Goal: Transaction & Acquisition: Purchase product/service

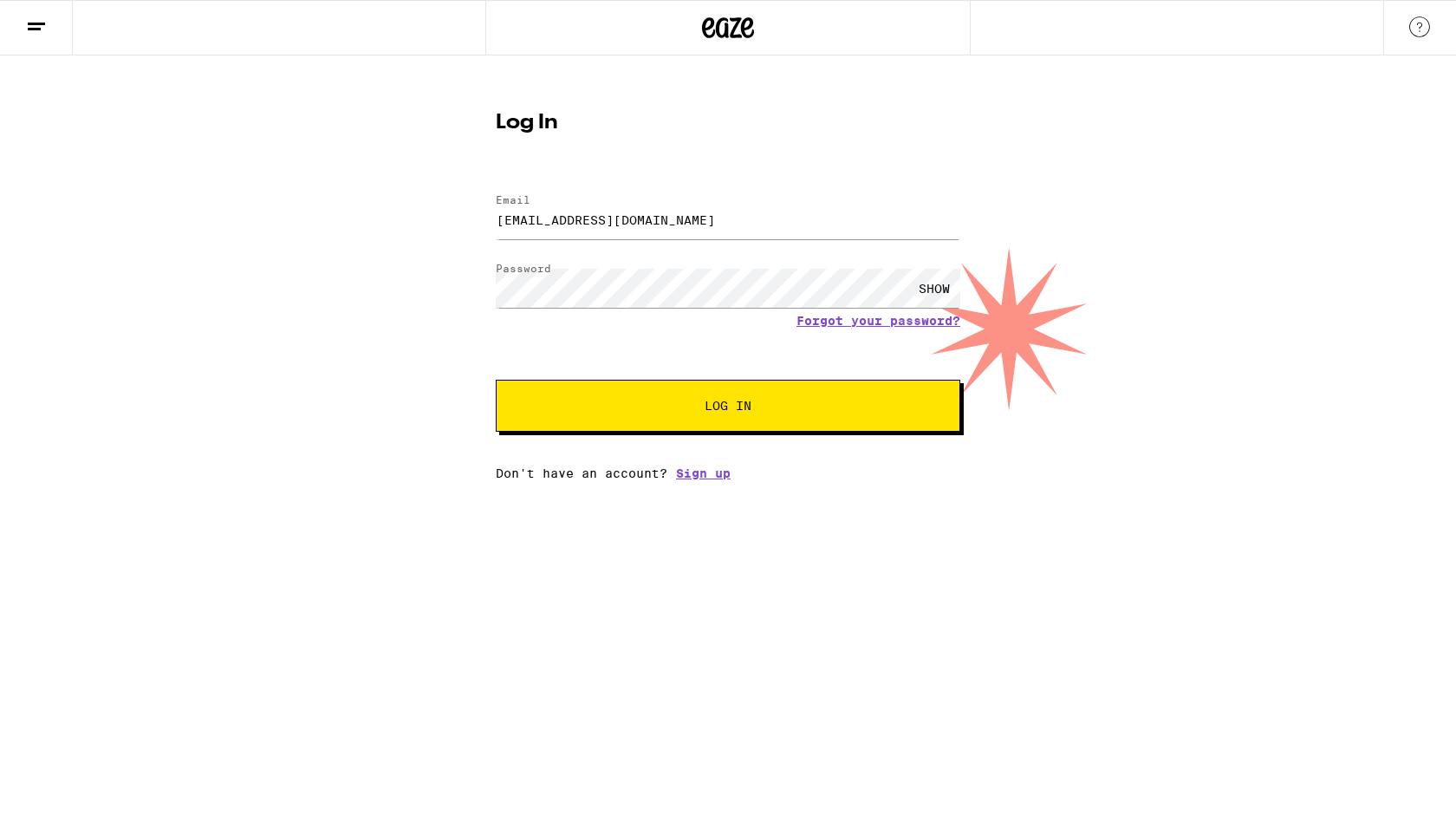
click at [568, 407] on span "Log In" at bounding box center [728, 406] width 324 height 13
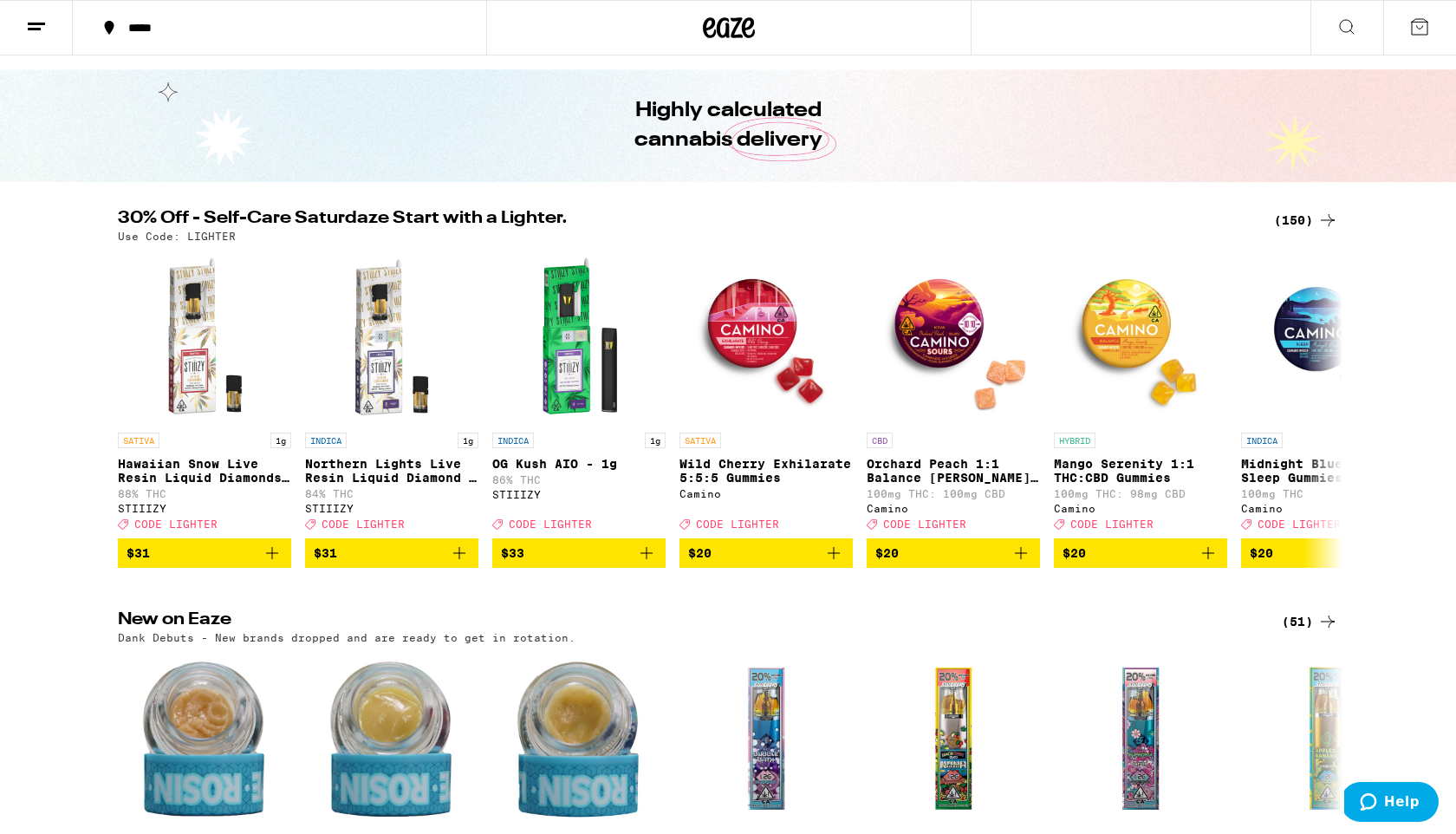
scroll to position [43, 0]
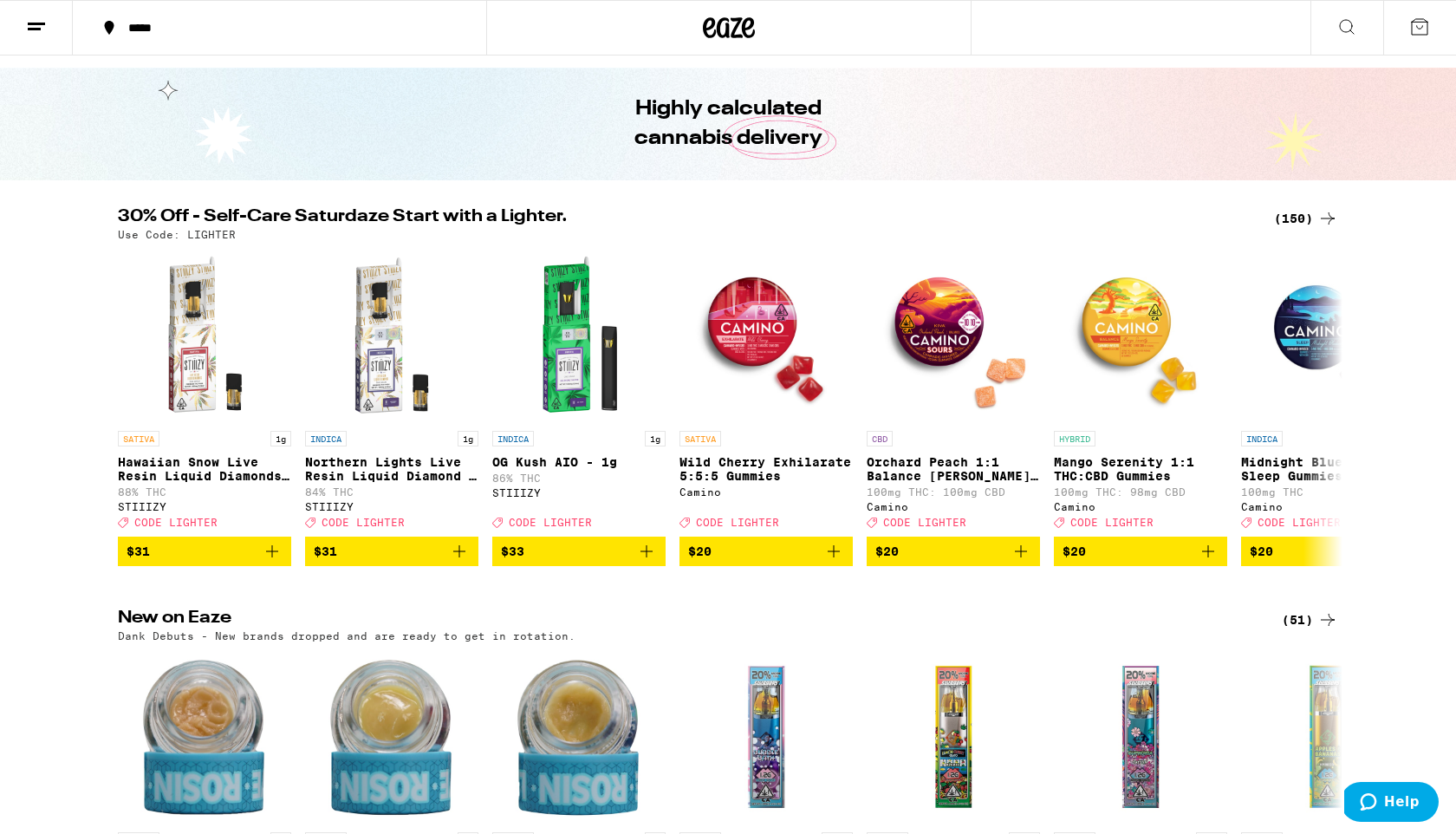
click at [1305, 214] on div "(150)" at bounding box center [1305, 218] width 64 height 21
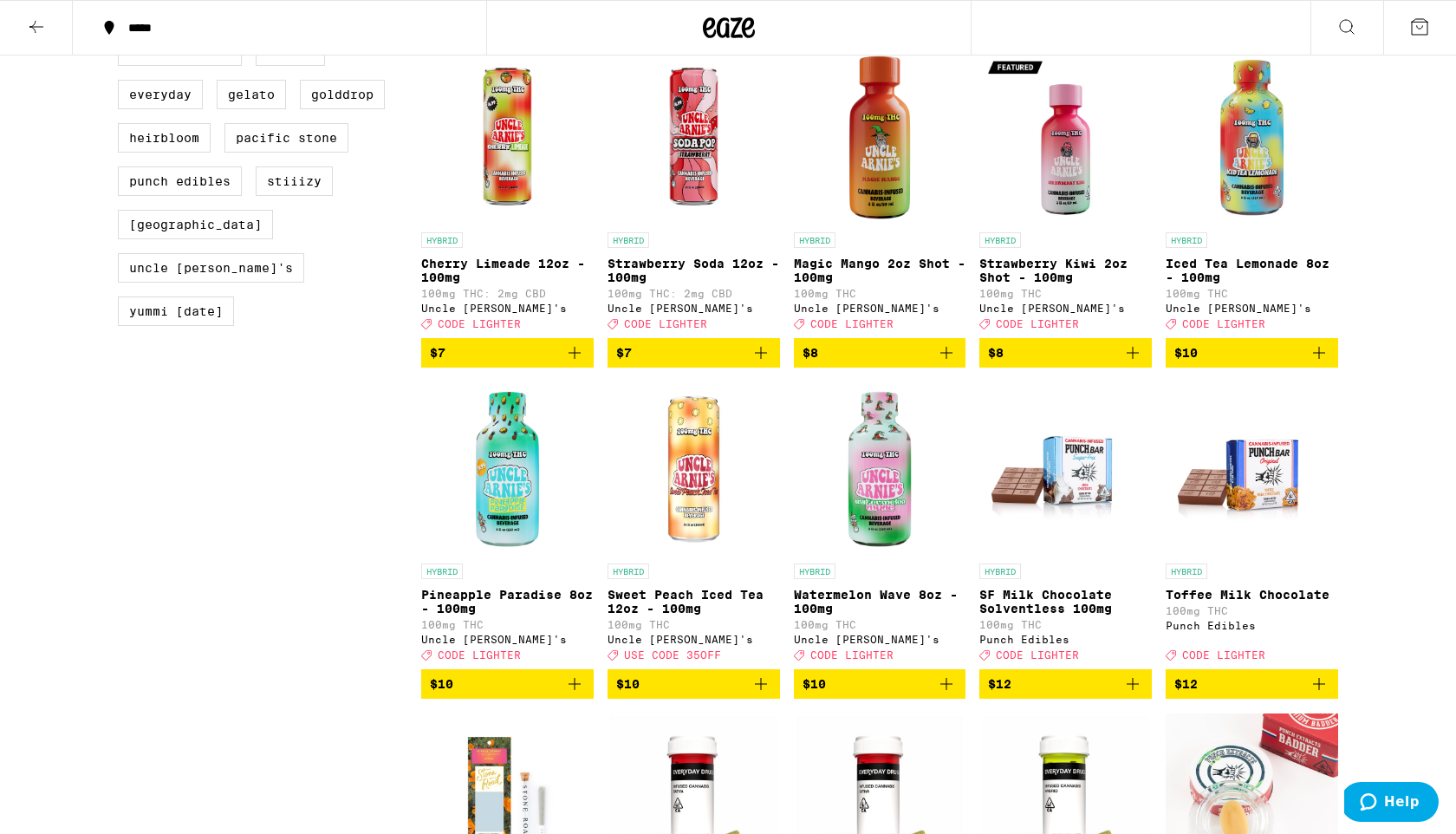
scroll to position [1183, 0]
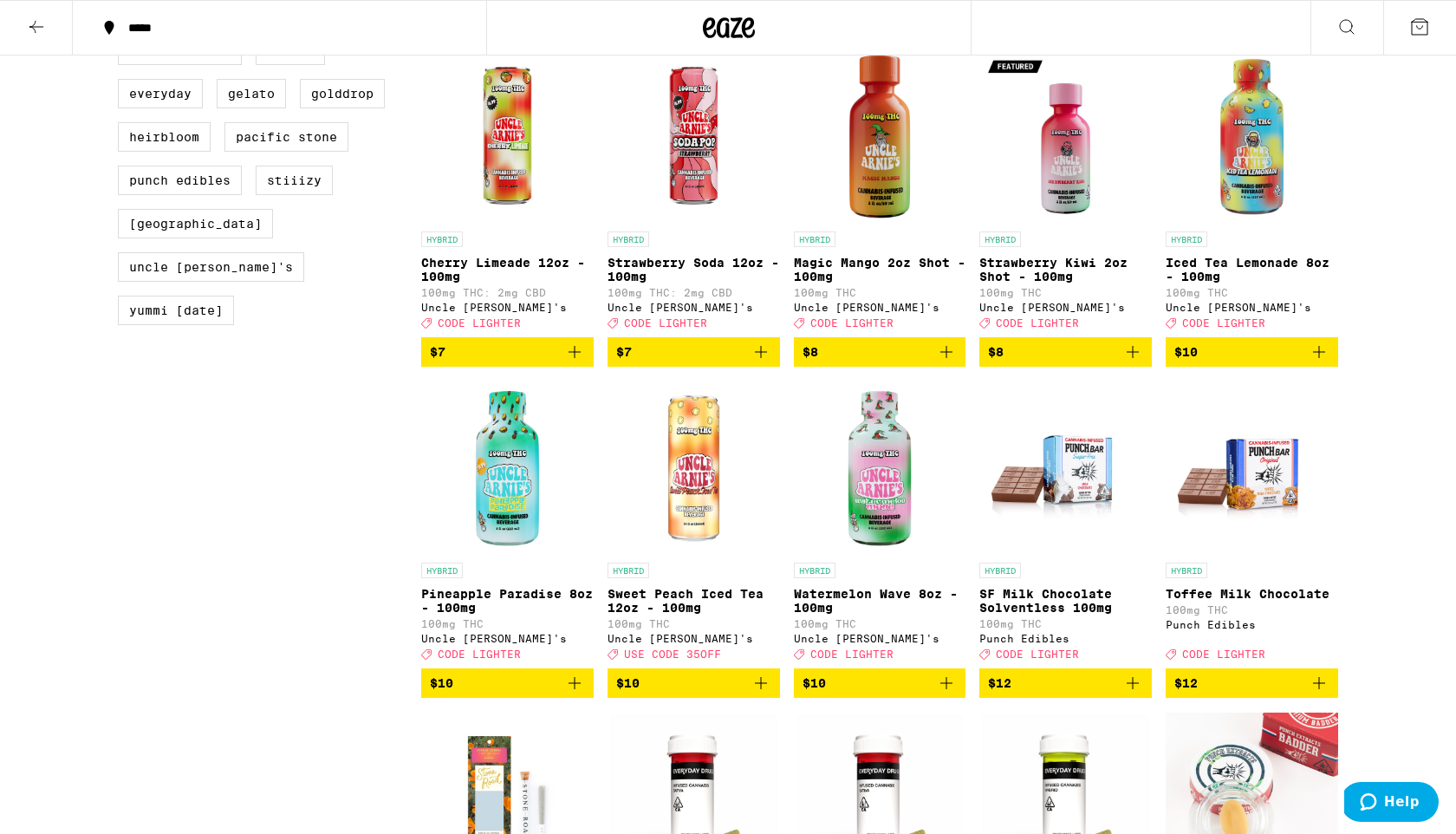
click at [578, 694] on icon "Add to bag" at bounding box center [574, 683] width 21 height 21
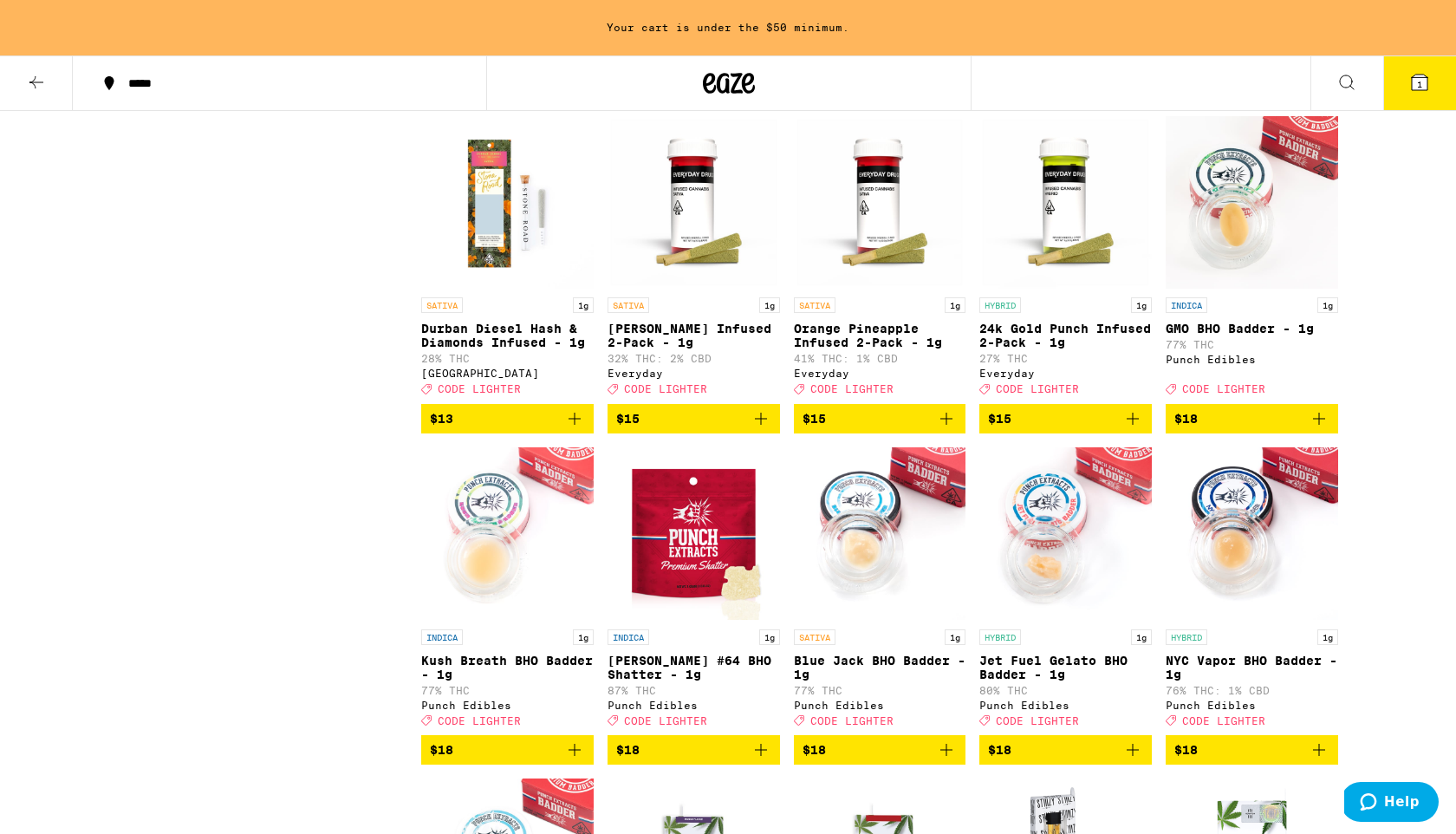
scroll to position [1840, 0]
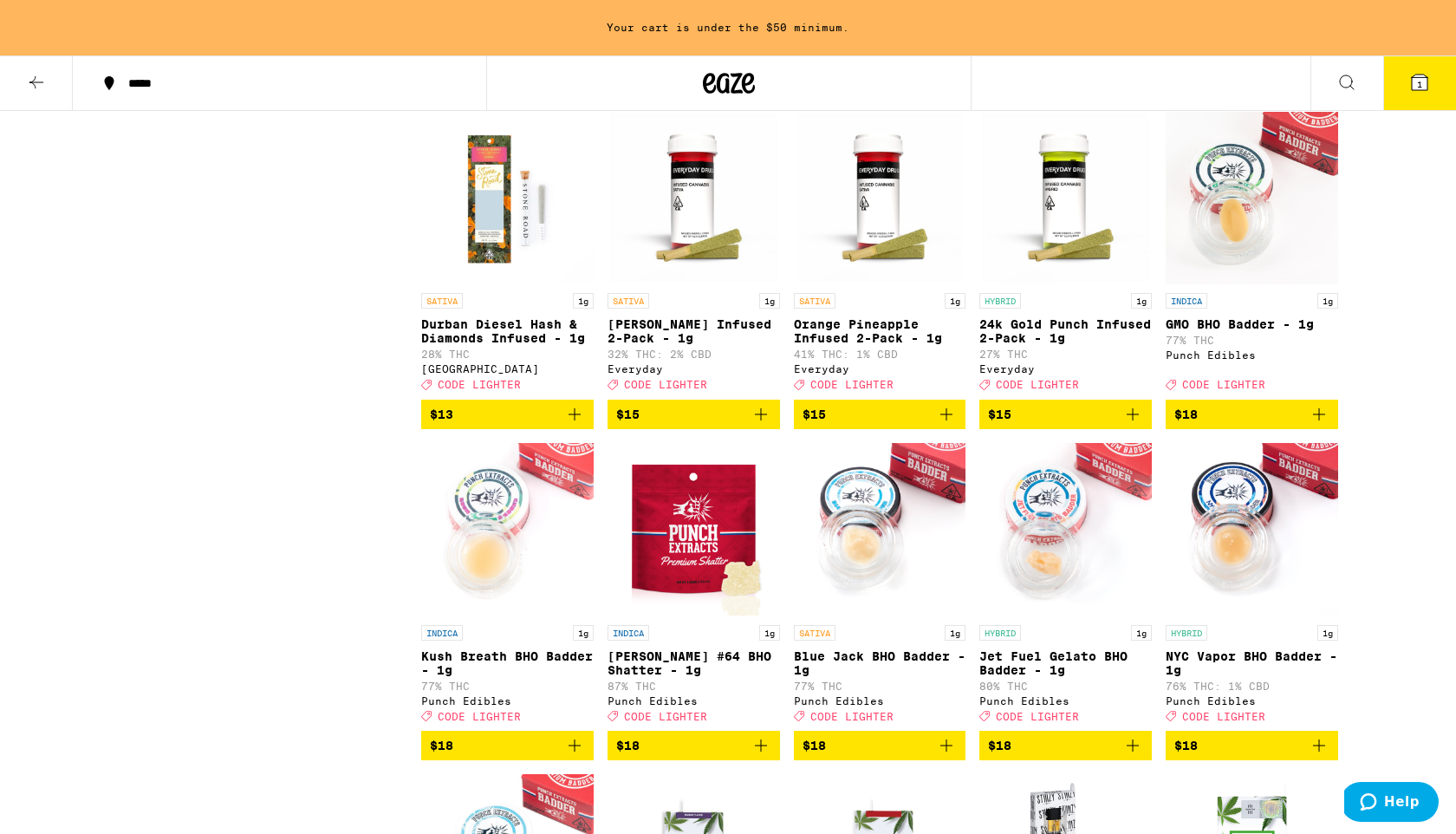
click at [1136, 425] on icon "Add to bag" at bounding box center [1133, 414] width 21 height 21
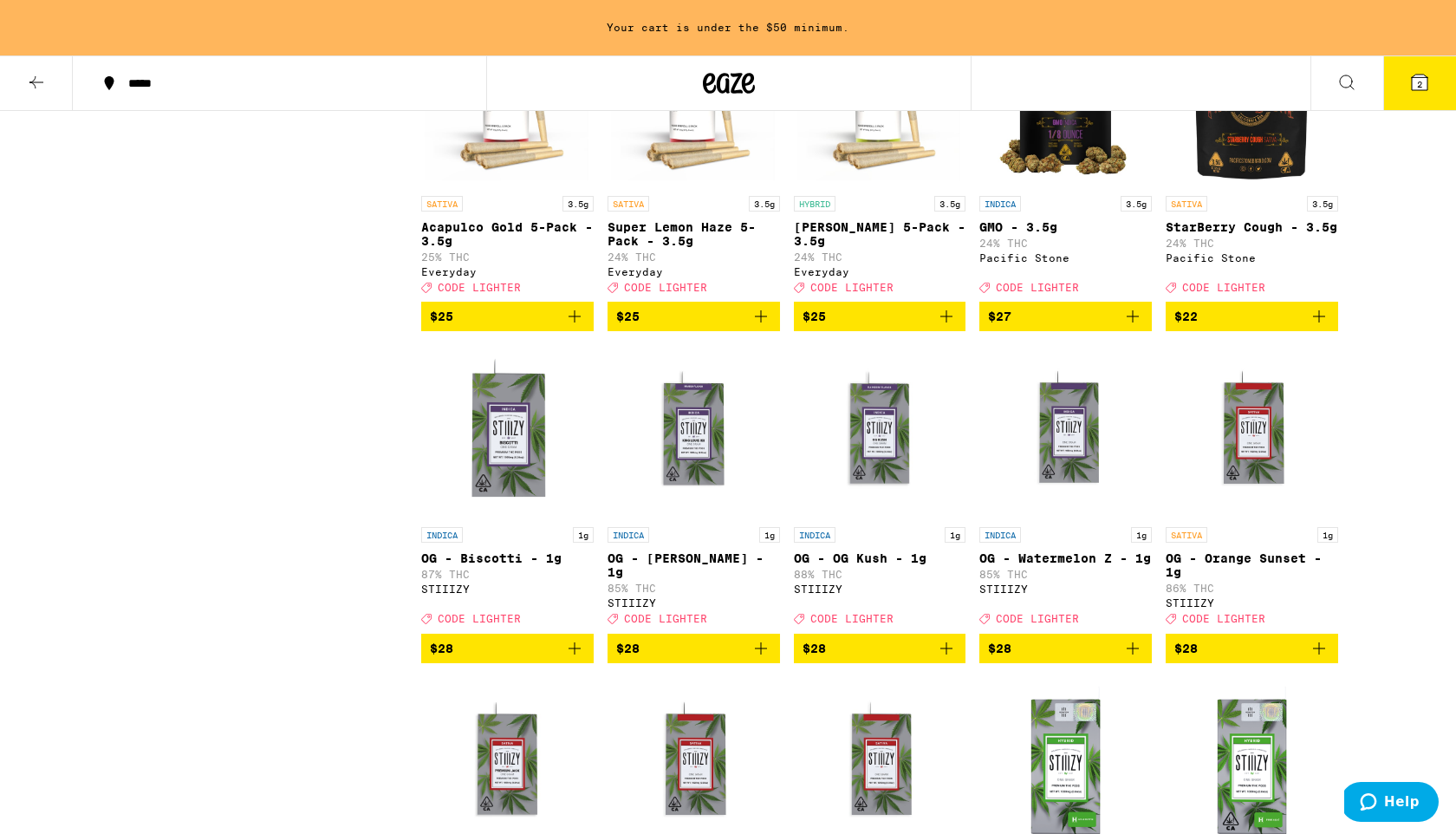
scroll to position [4259, 0]
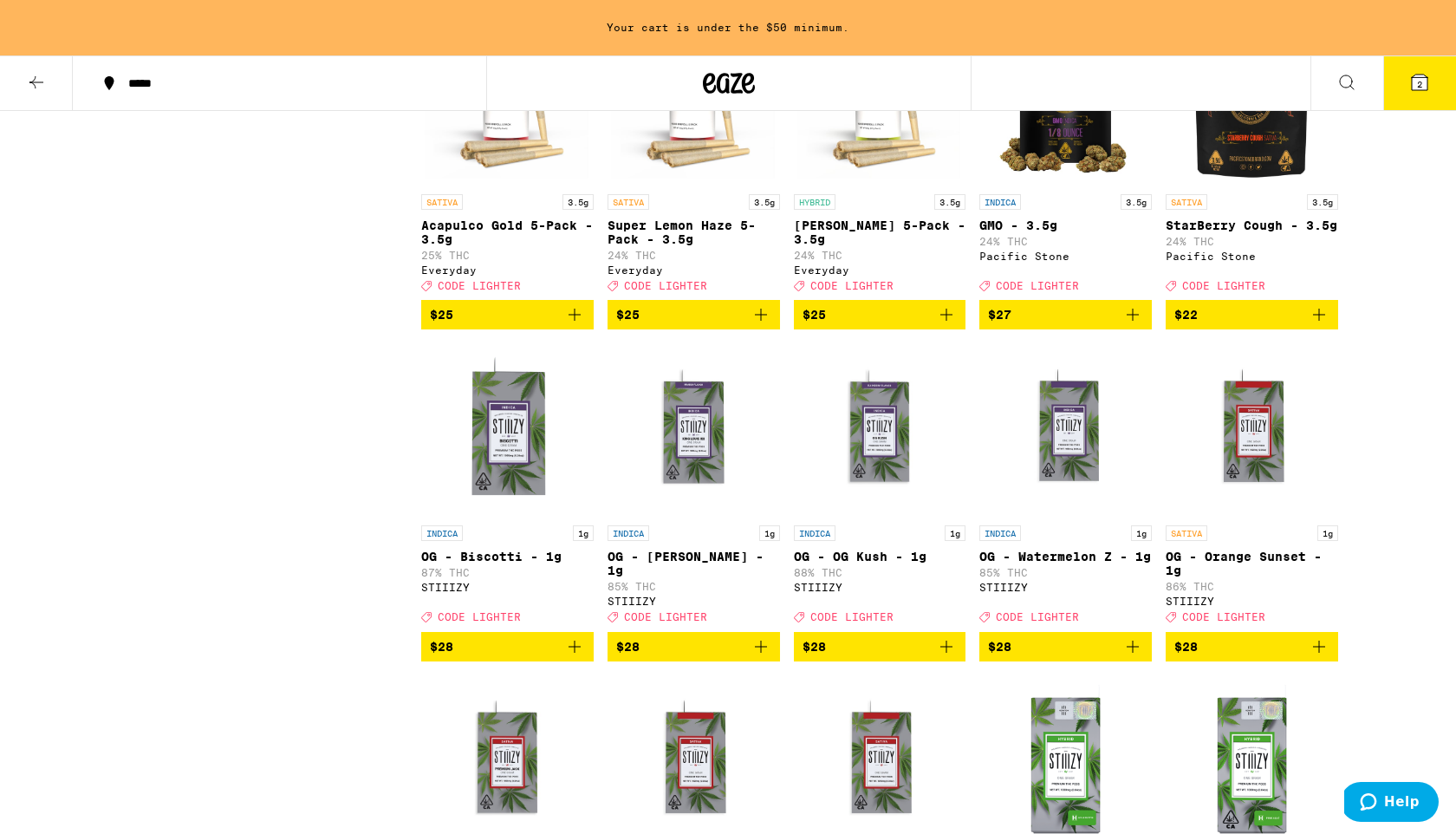
click at [954, 325] on icon "Add to bag" at bounding box center [946, 315] width 21 height 21
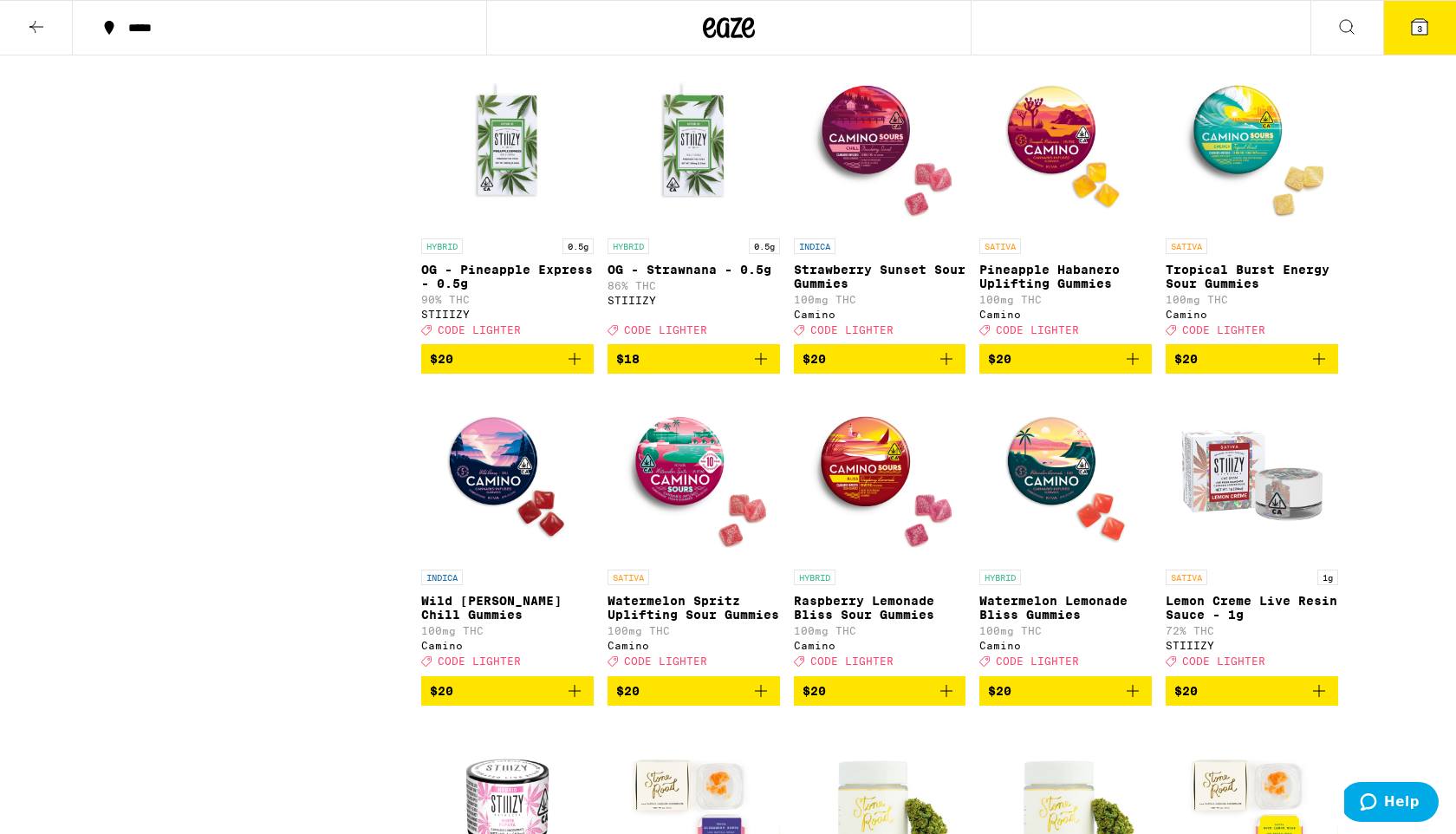
scroll to position [2845, 0]
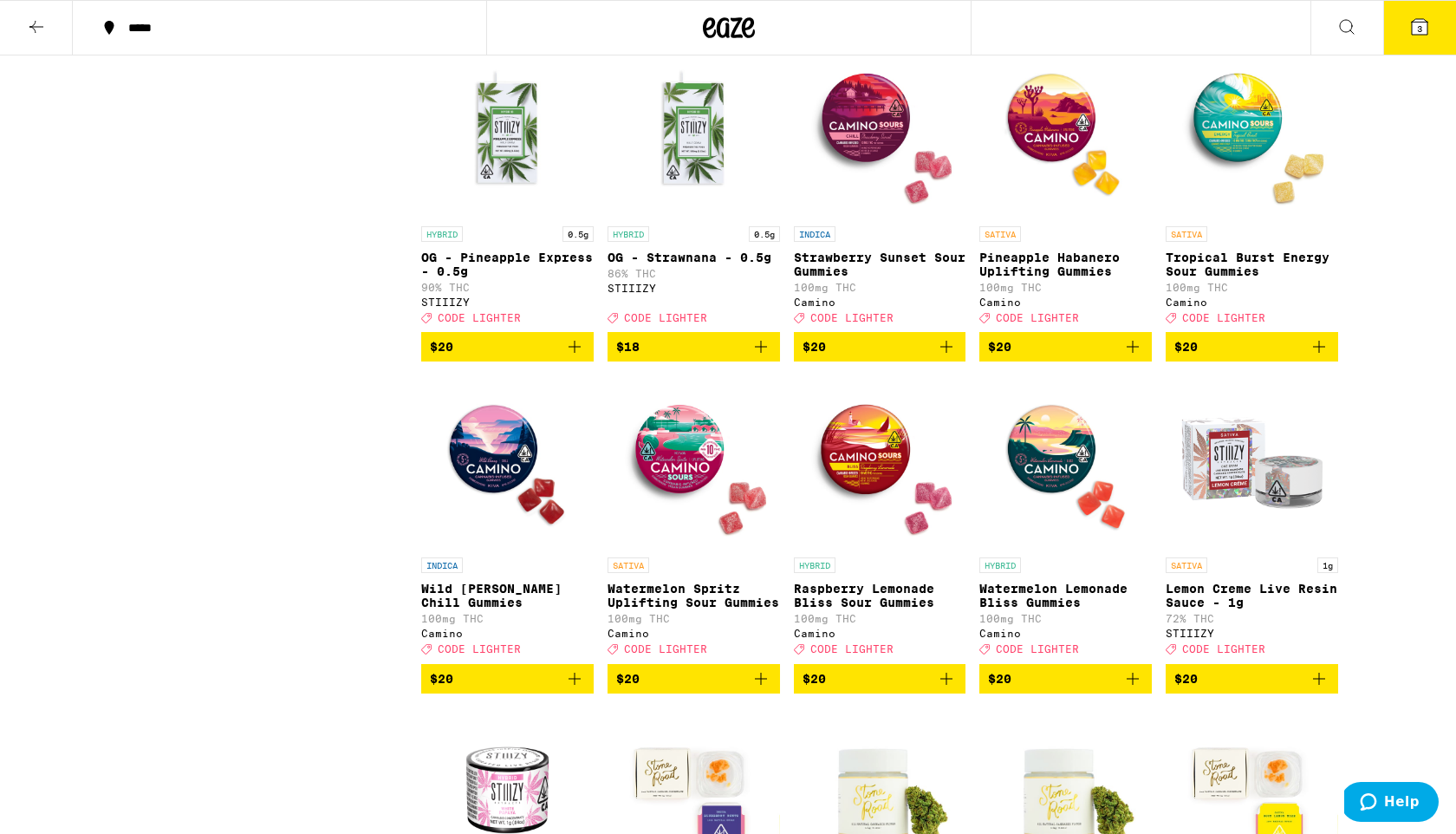
click at [1416, 40] on button "3" at bounding box center [1419, 28] width 73 height 54
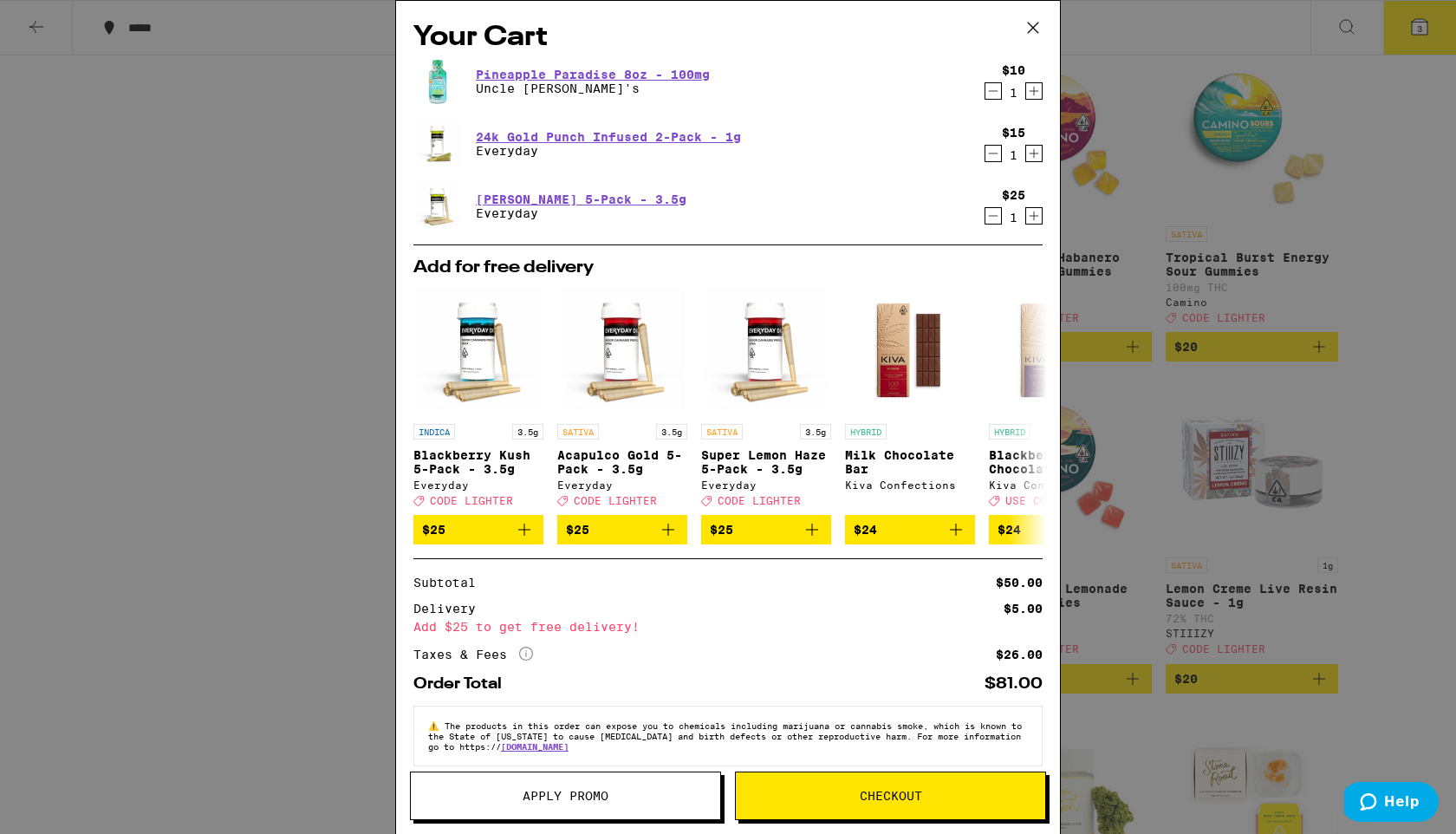
click at [243, 574] on div "Your Cart Pineapple Paradise 8oz - 100mg Uncle [PERSON_NAME]'s $10 1 24k Gold P…" at bounding box center [728, 417] width 1456 height 834
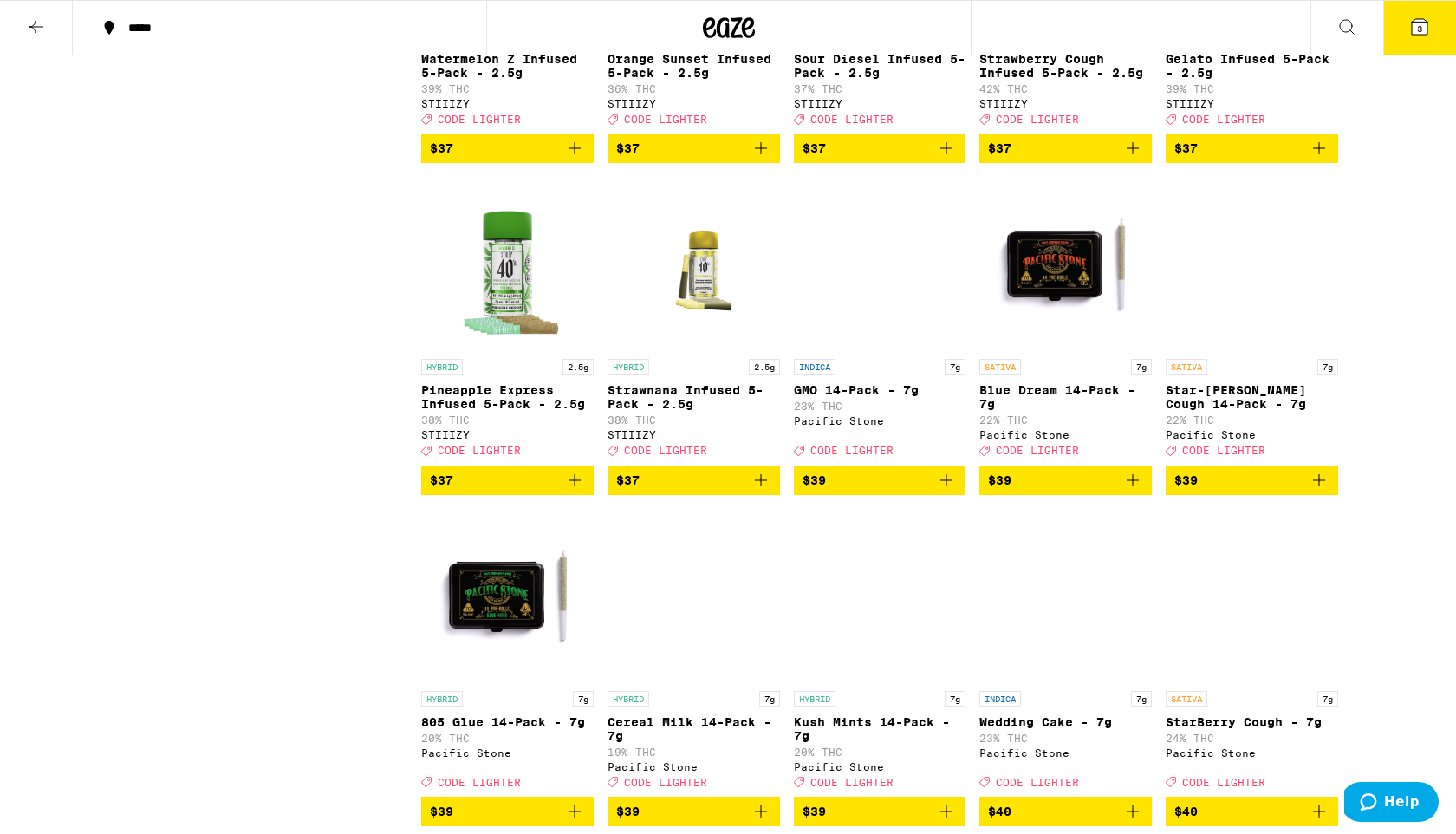
scroll to position [8014, 0]
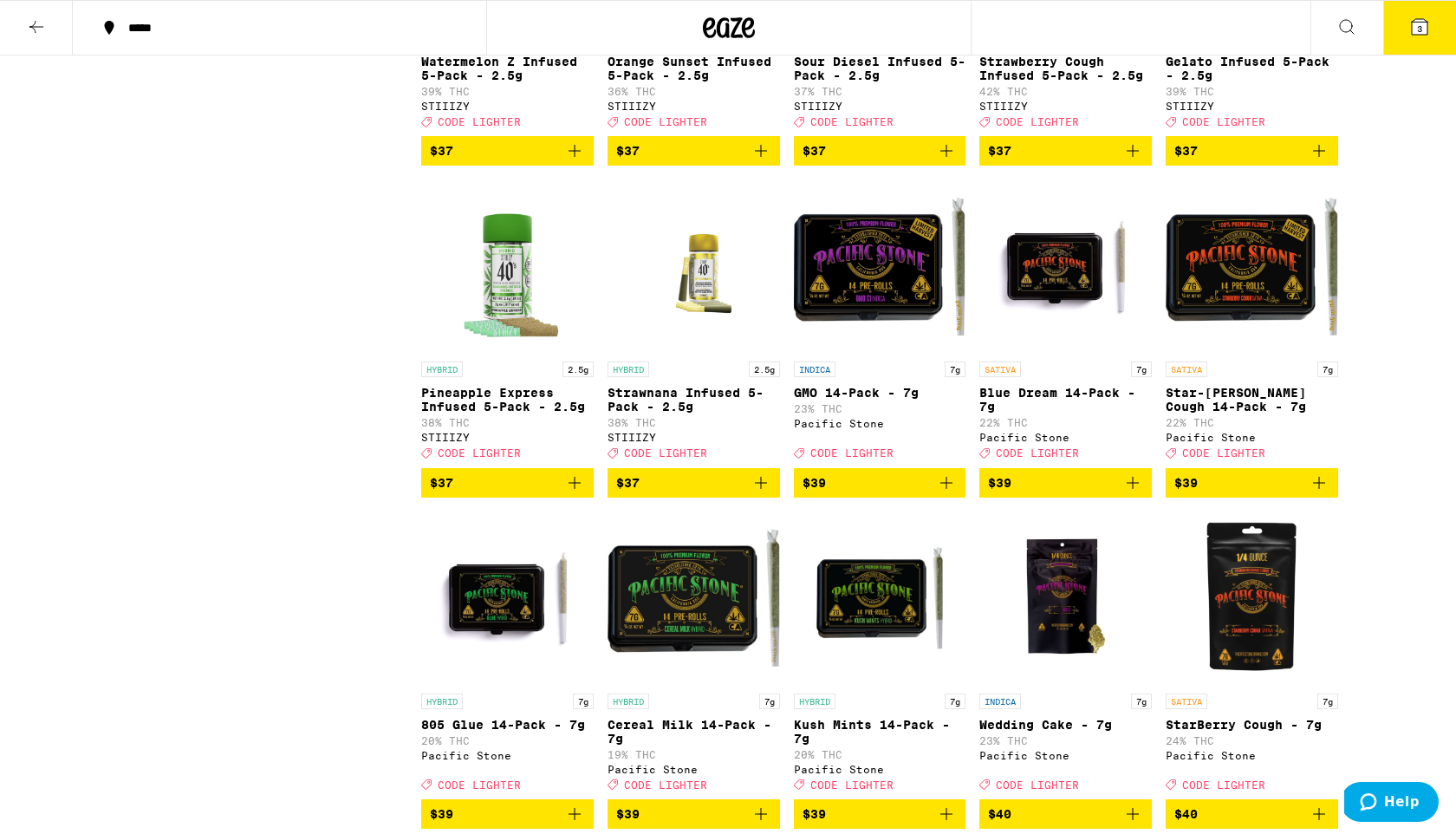
click at [580, 493] on icon "Add to bag" at bounding box center [574, 483] width 21 height 21
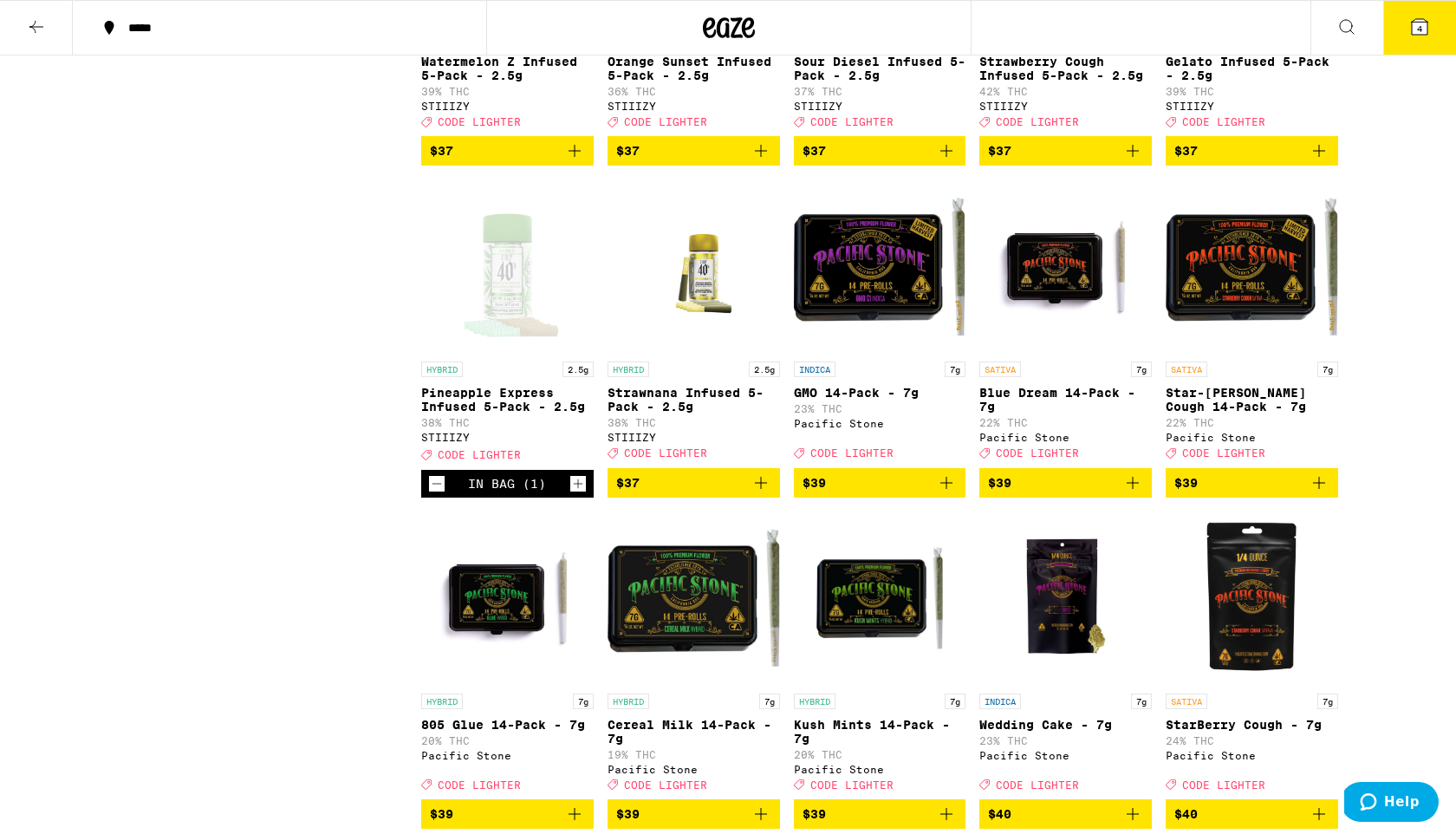
click at [1416, 37] on icon at bounding box center [1419, 26] width 21 height 21
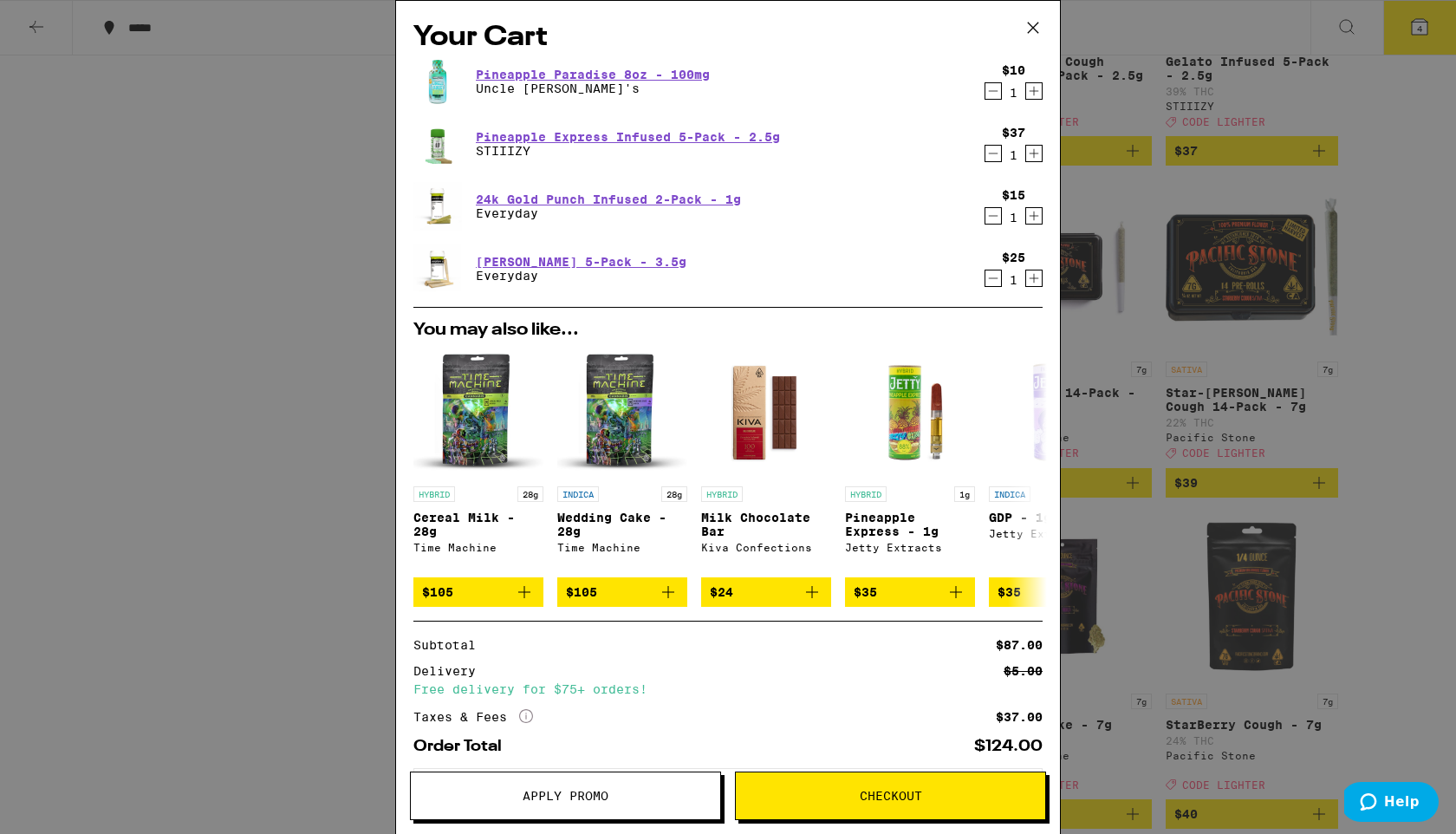
click at [620, 794] on span "Apply Promo" at bounding box center [565, 796] width 309 height 13
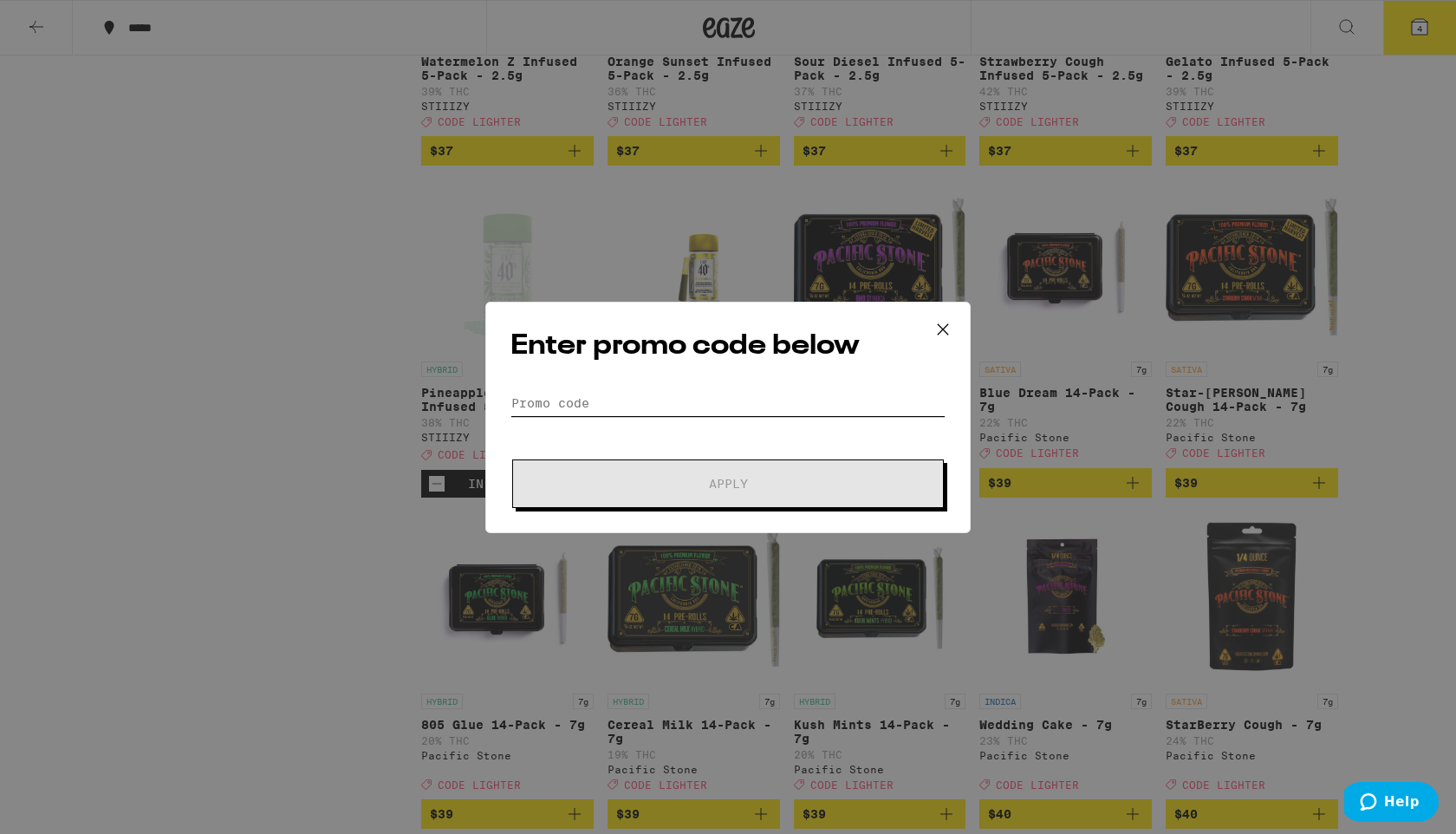
click at [620, 390] on input "Promo Code" at bounding box center [728, 403] width 435 height 26
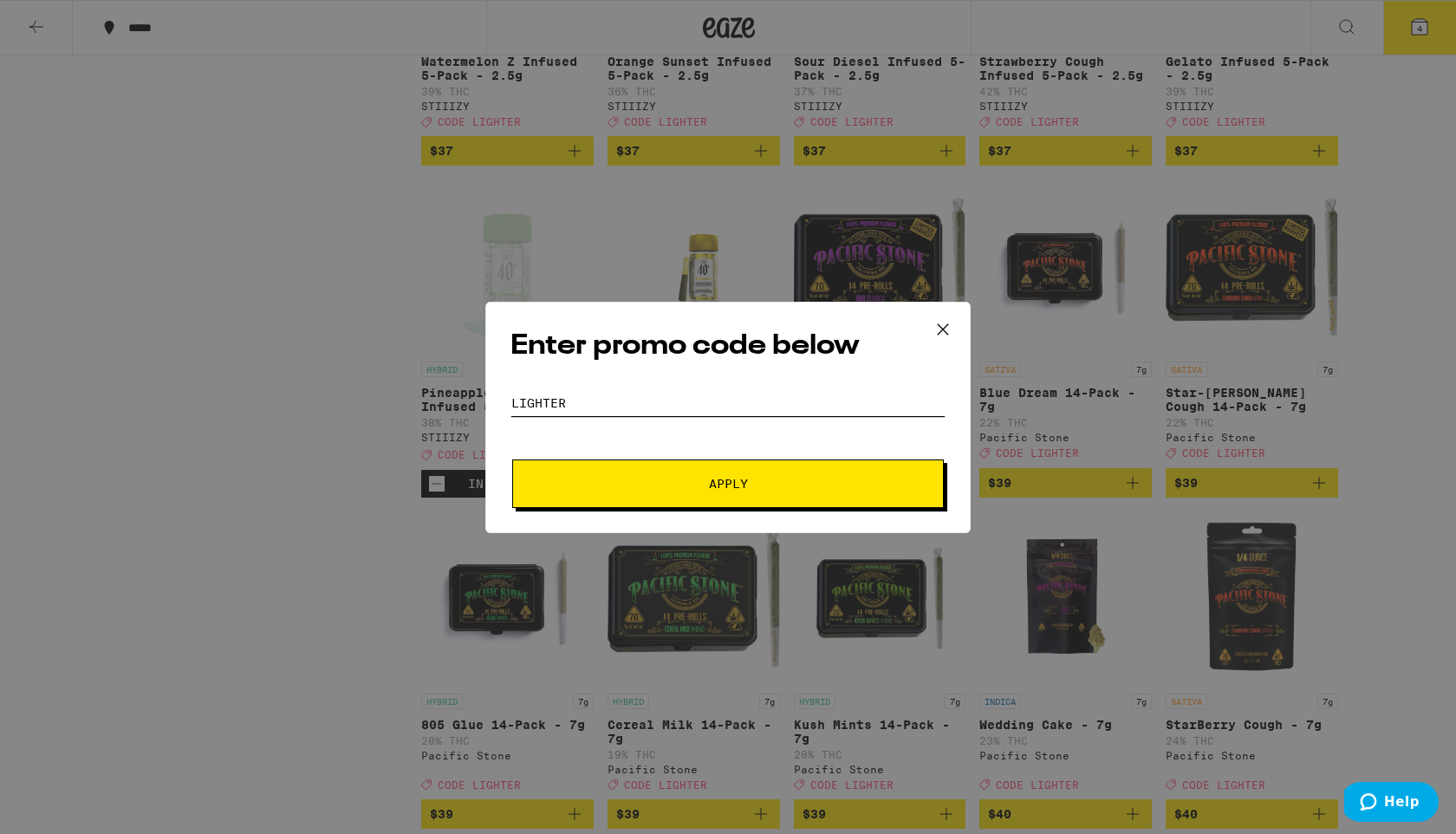
type input "LIGHTER"
click at [631, 479] on span "Apply" at bounding box center [728, 484] width 312 height 13
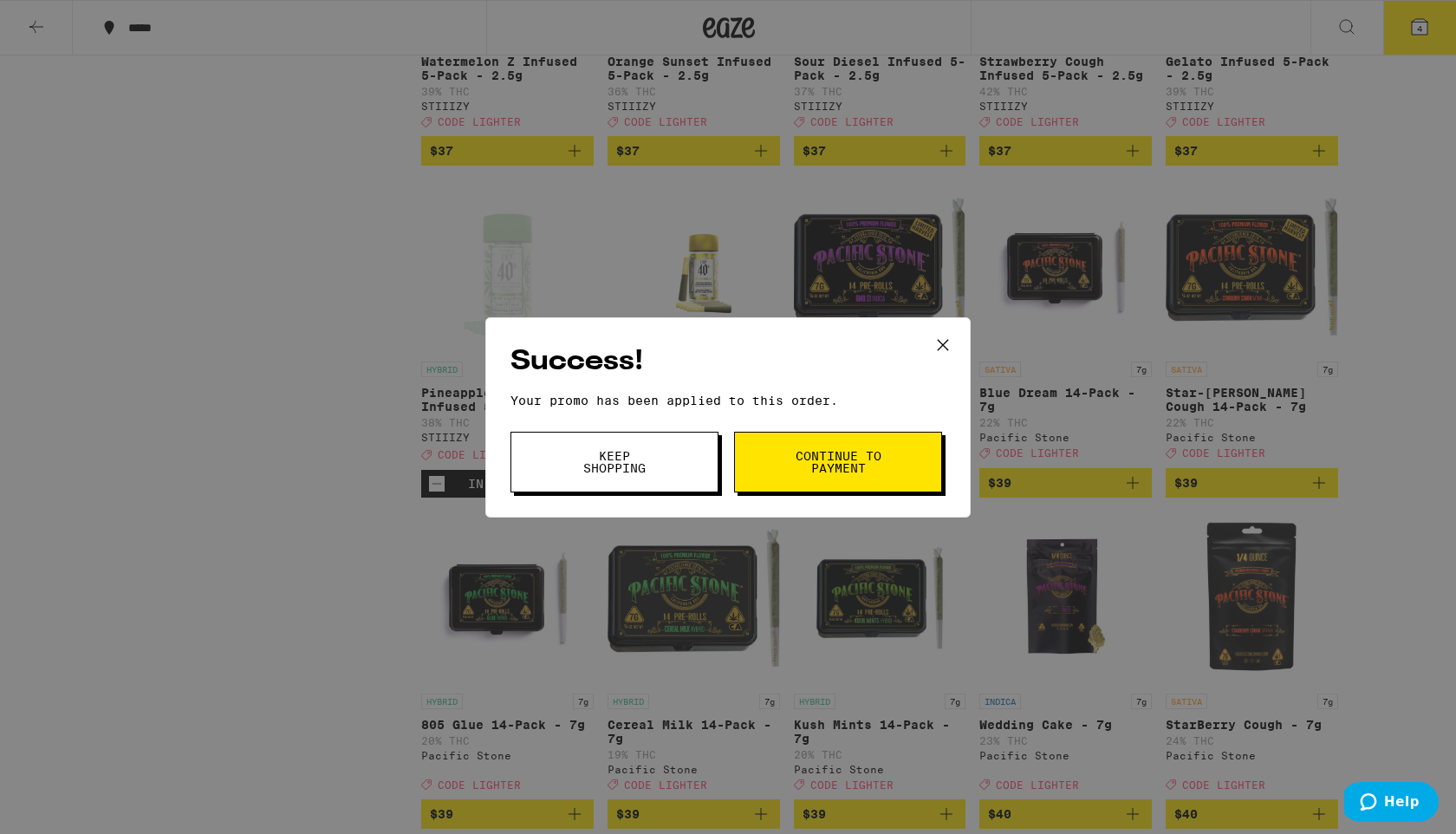
click at [788, 461] on button "Continue to payment" at bounding box center [838, 463] width 208 height 61
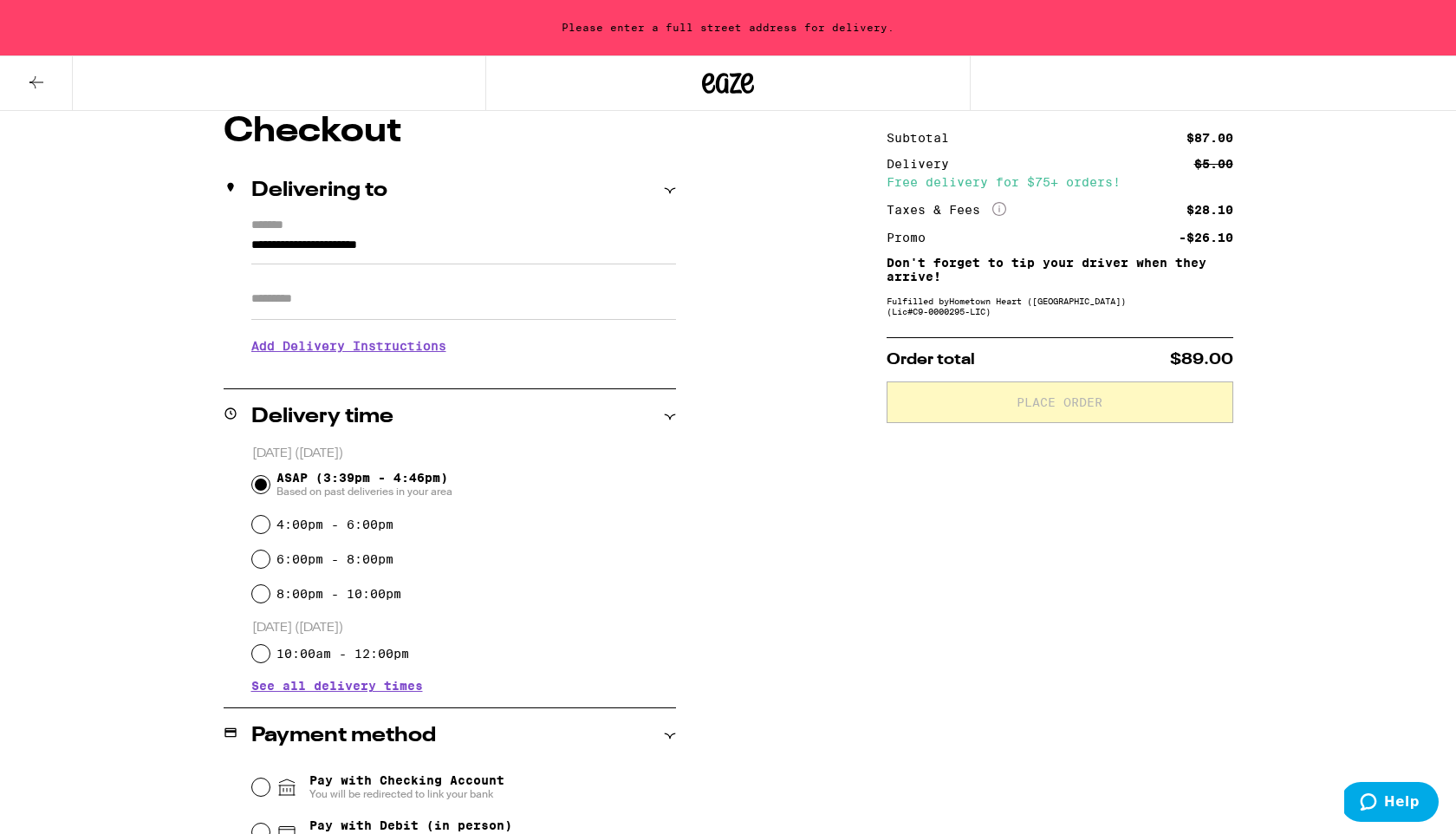
scroll to position [154, 0]
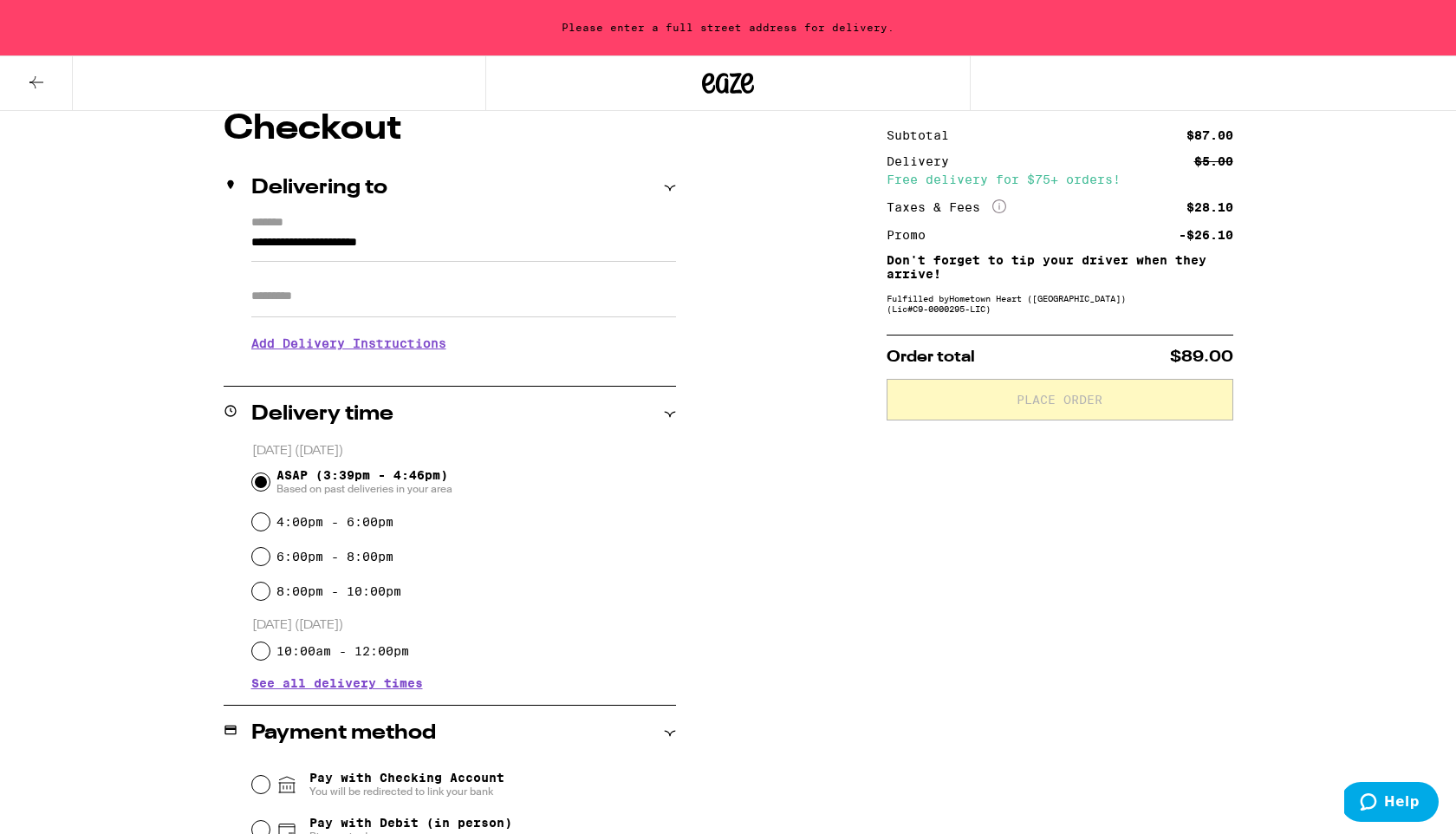
click at [378, 239] on input "**********" at bounding box center [463, 247] width 425 height 30
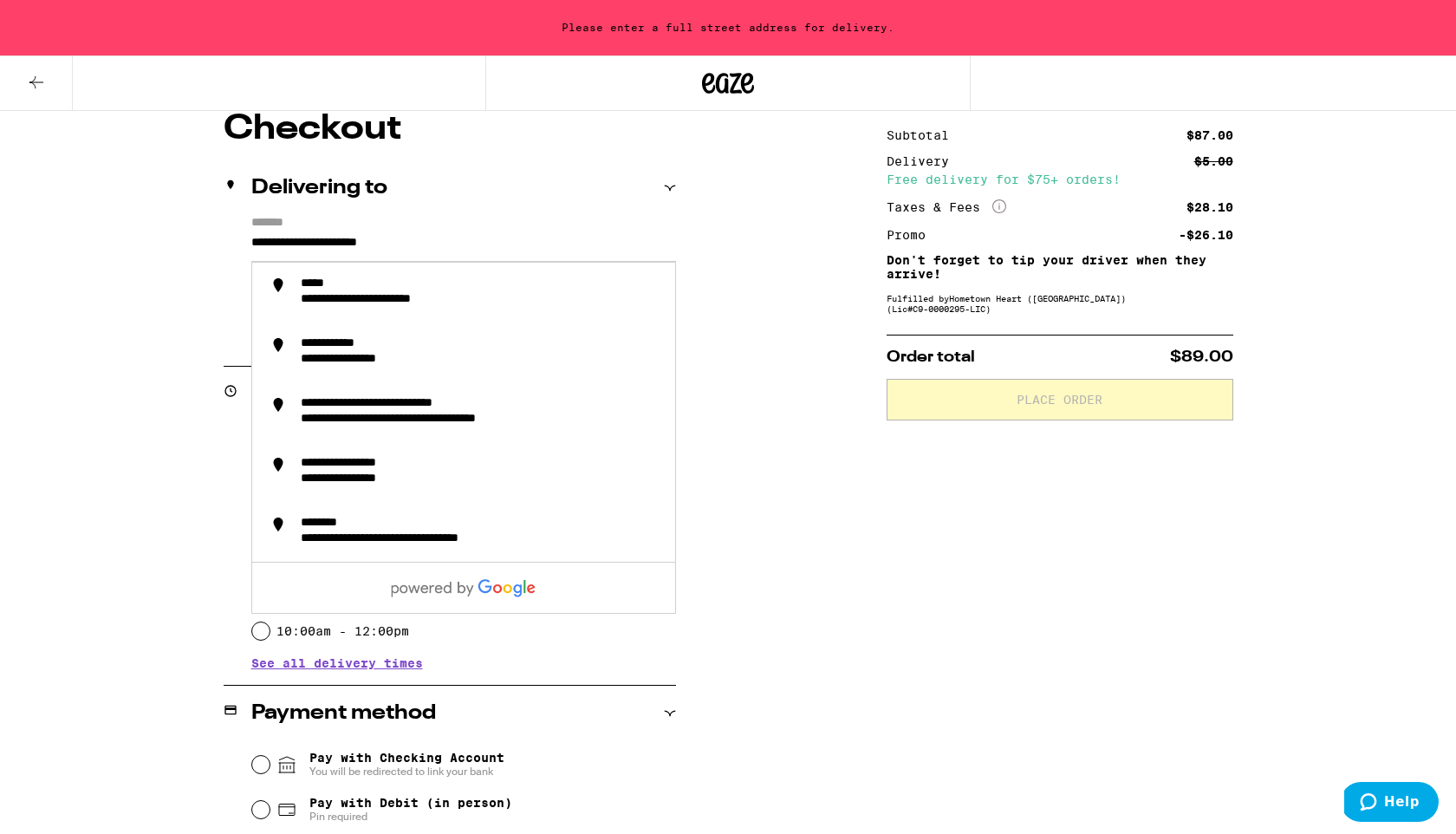
click at [499, 190] on div "Delivering to" at bounding box center [450, 188] width 453 height 21
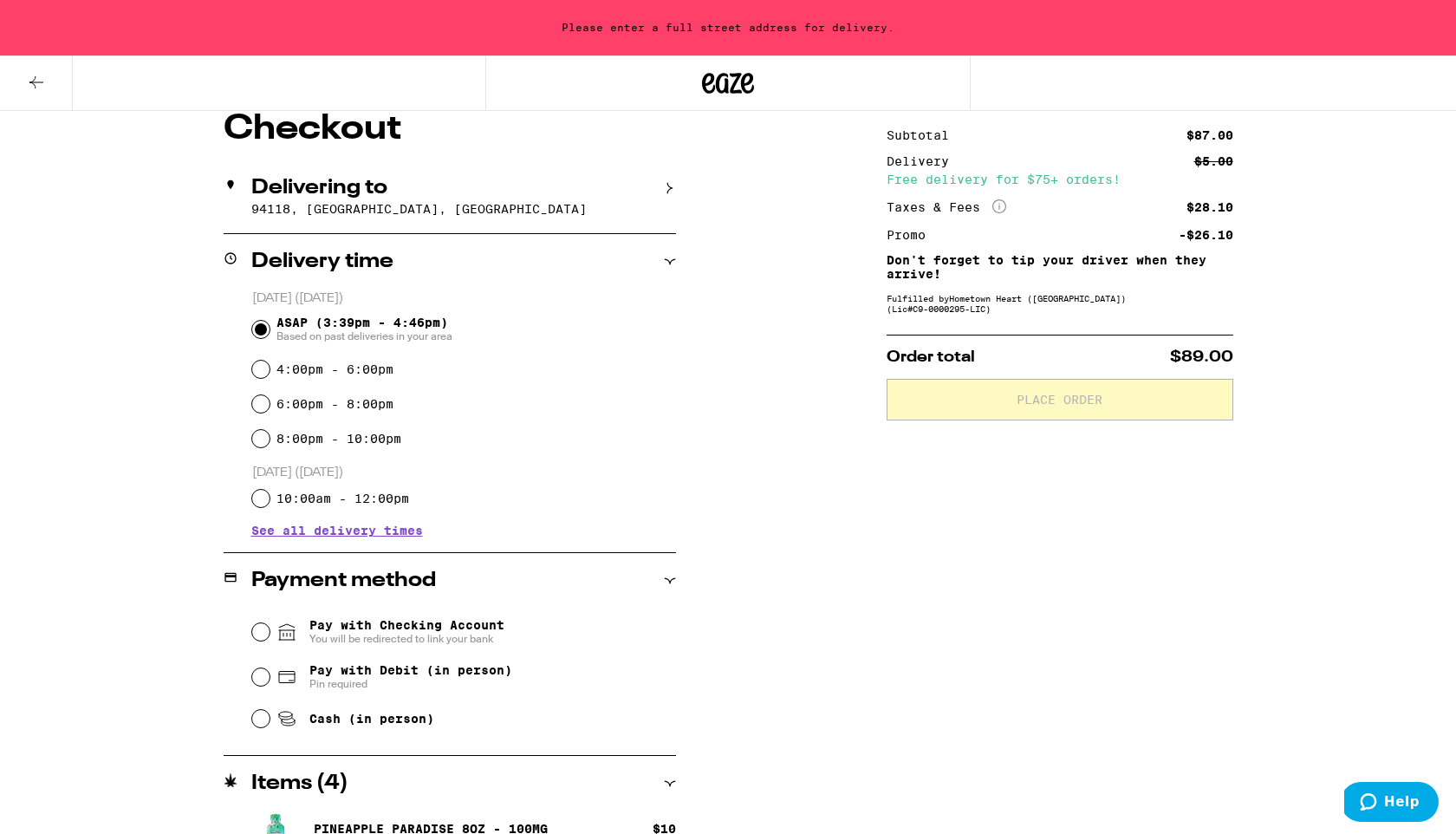
click at [465, 210] on p "94118, [GEOGRAPHIC_DATA], [GEOGRAPHIC_DATA]" at bounding box center [463, 208] width 425 height 13
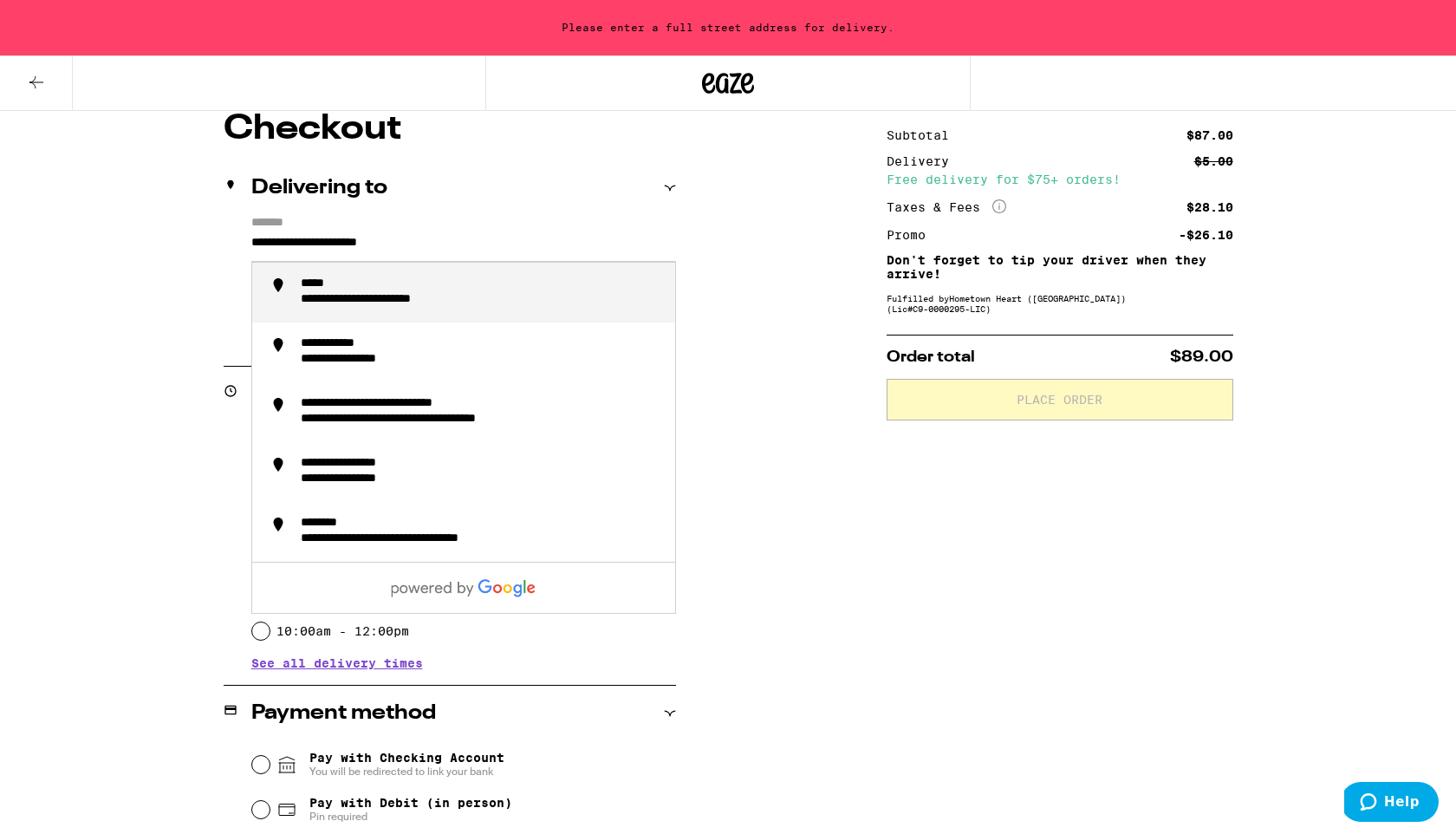
click at [457, 236] on input "**********" at bounding box center [463, 247] width 425 height 30
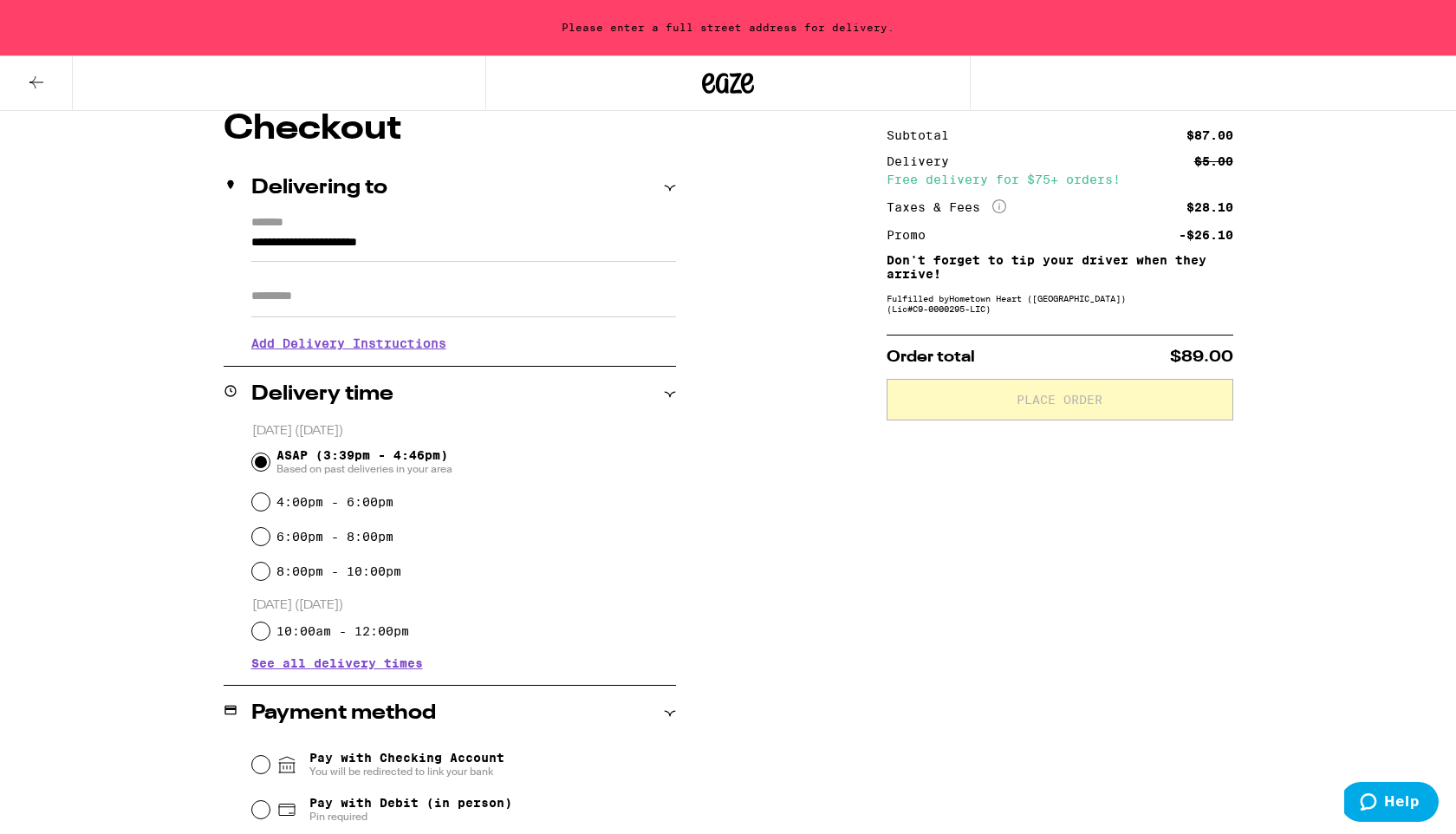
click at [59, 559] on div "**********" at bounding box center [728, 520] width 1456 height 1348
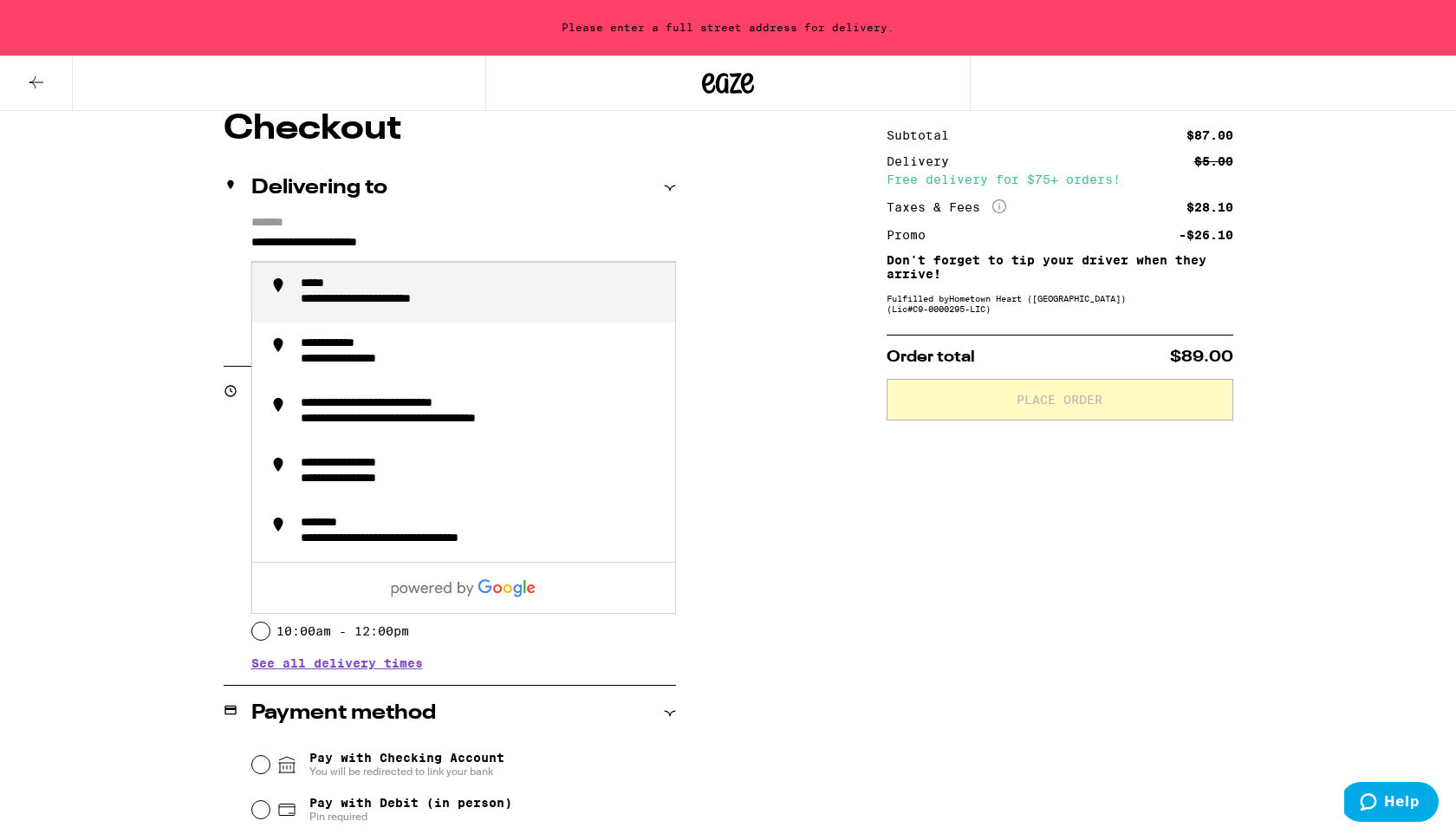
click at [419, 252] on input "**********" at bounding box center [463, 247] width 425 height 30
click at [437, 282] on div "**********" at bounding box center [375, 285] width 149 height 16
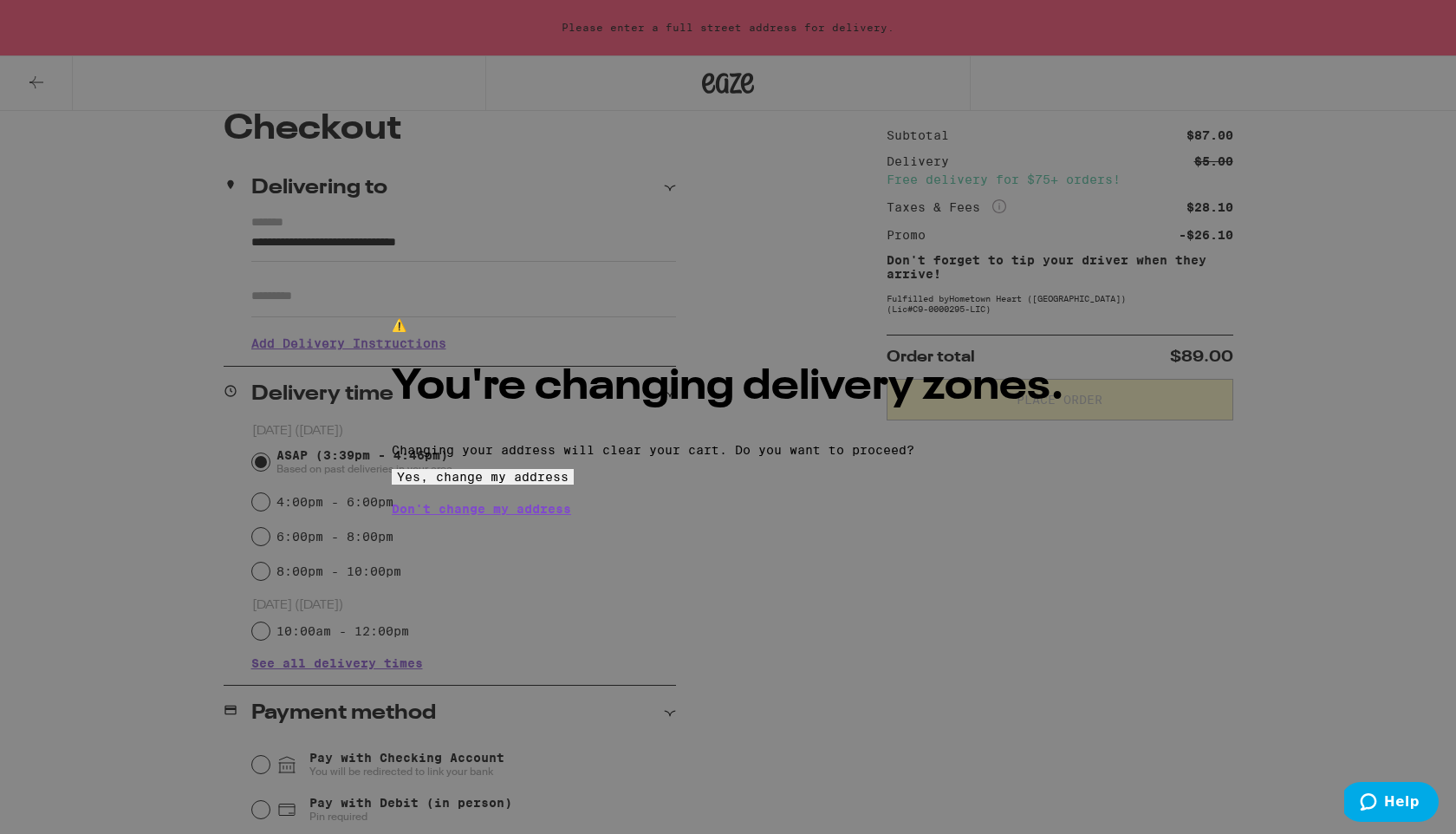
click at [569, 484] on span "Yes, change my address" at bounding box center [482, 476] width 172 height 13
type input "**********"
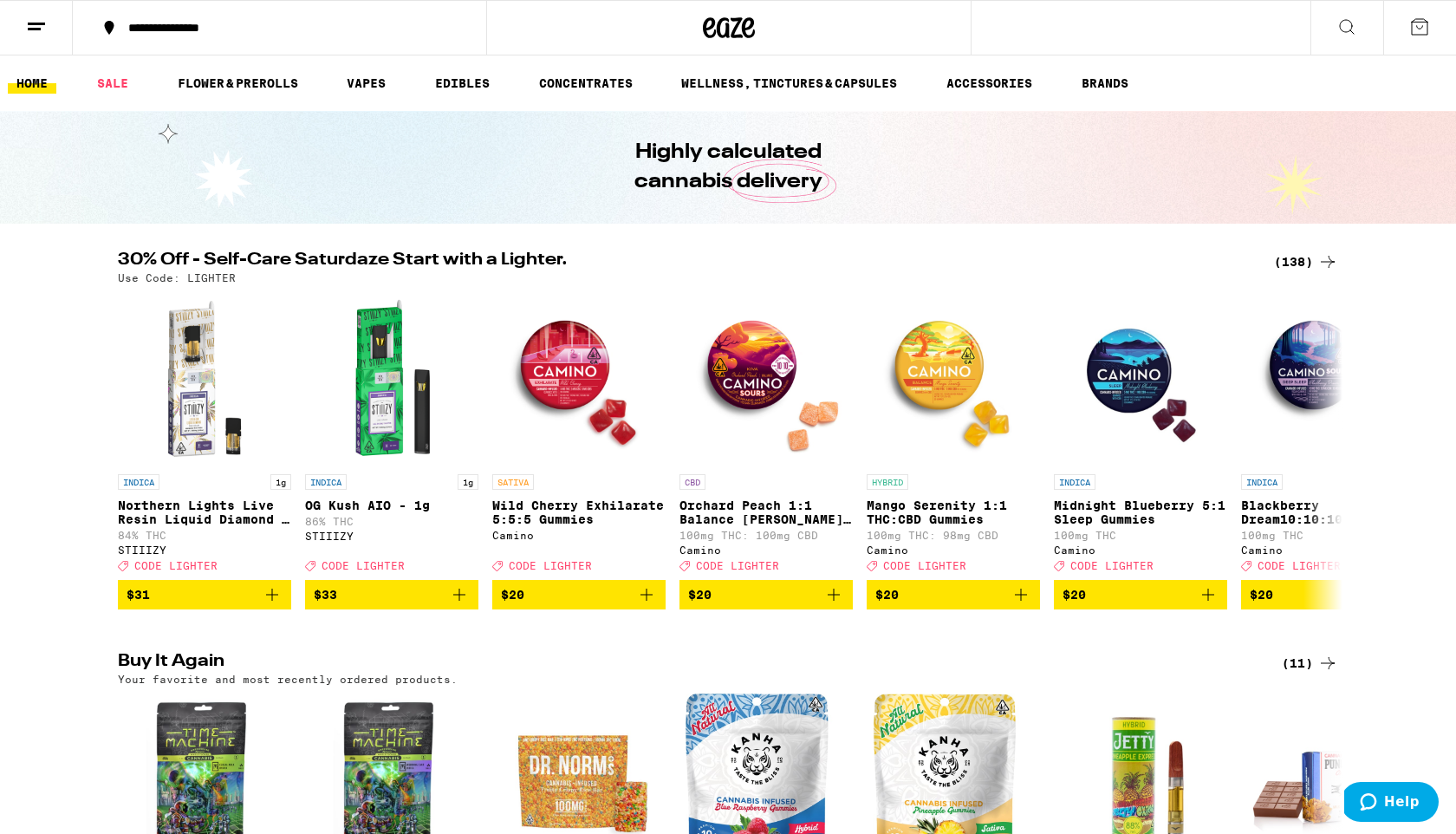
click at [1417, 22] on icon at bounding box center [1419, 26] width 21 height 21
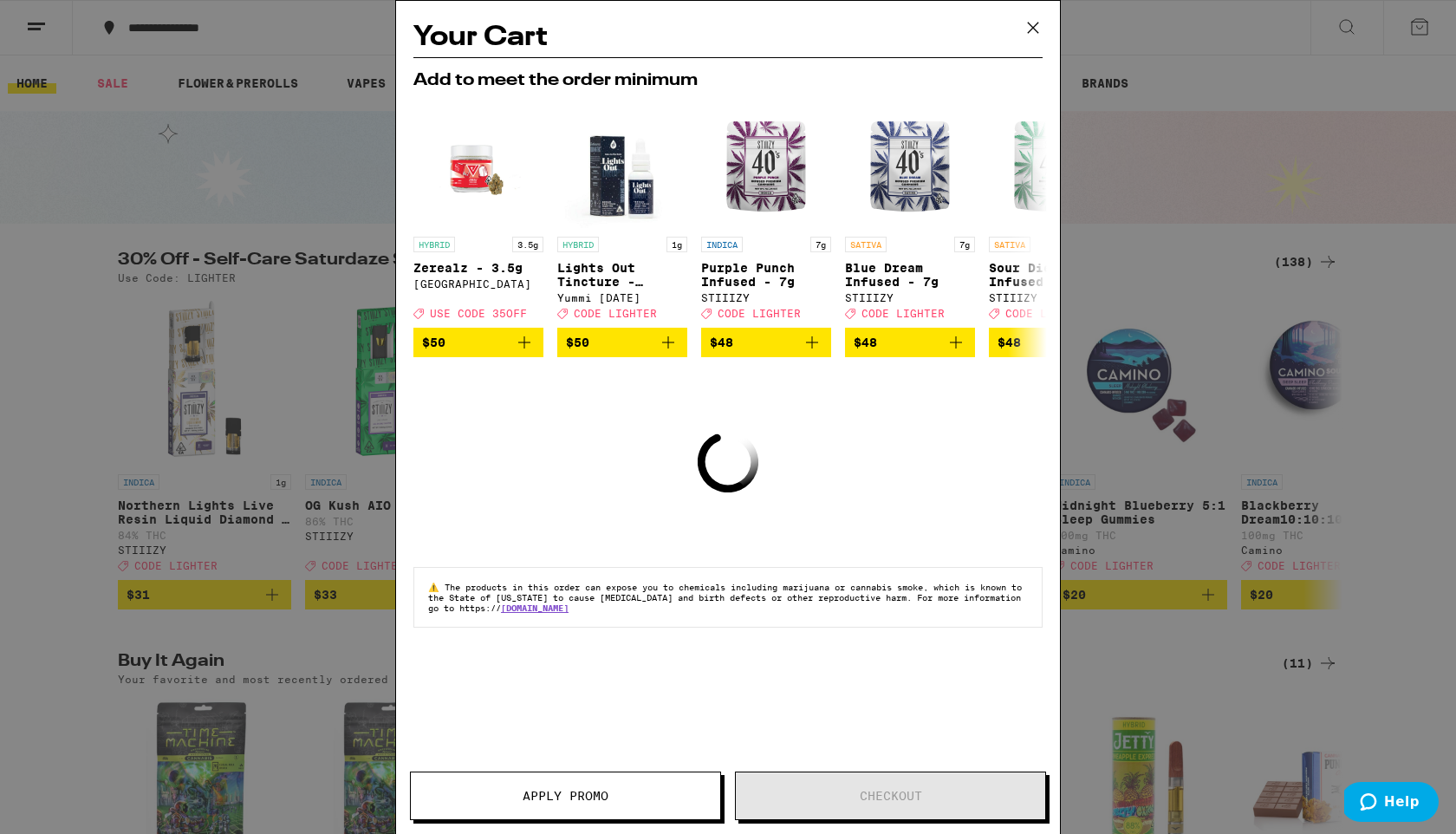
click at [1030, 30] on icon at bounding box center [1033, 28] width 11 height 11
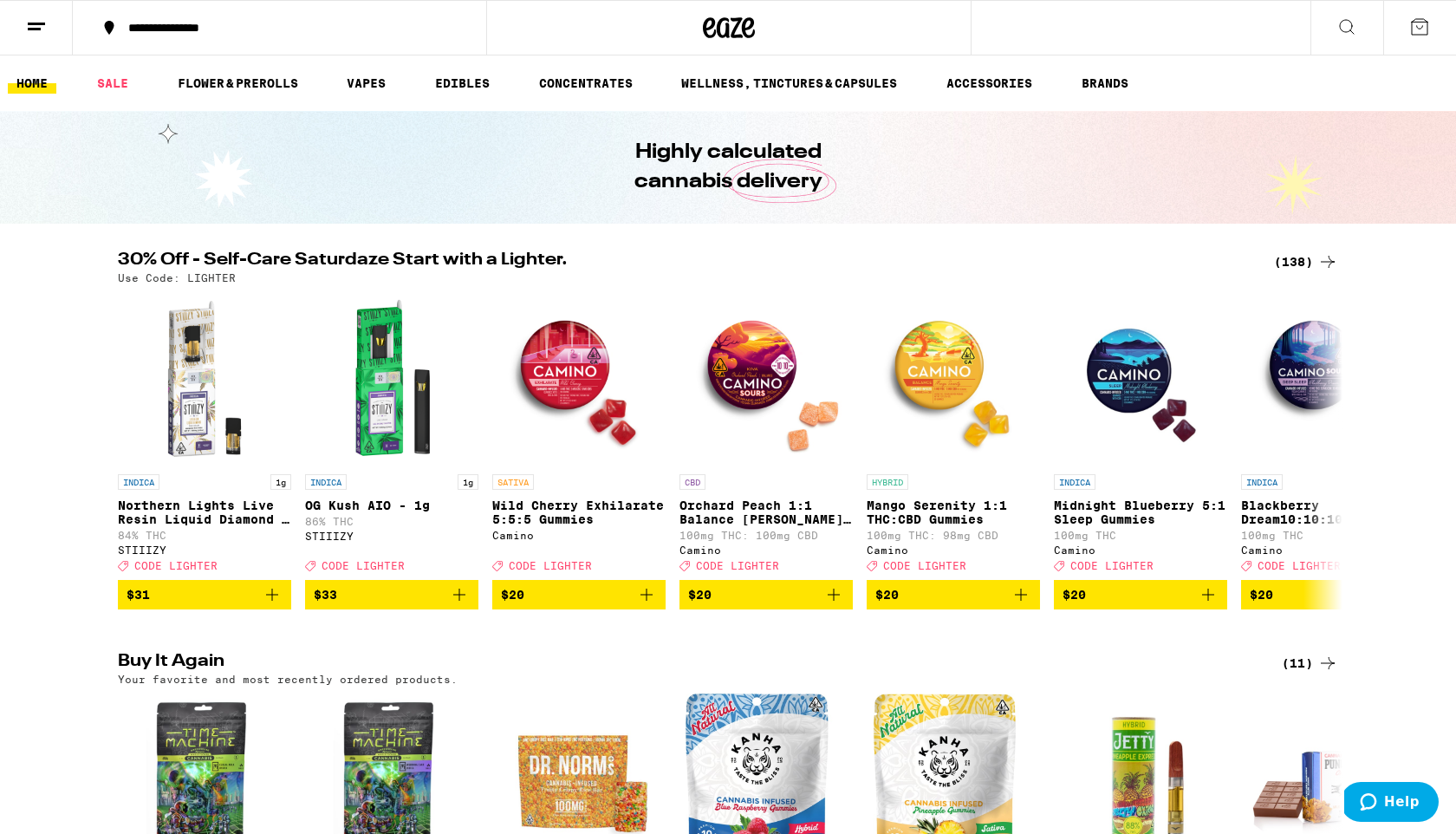
click at [1295, 260] on div "(138)" at bounding box center [1305, 262] width 64 height 21
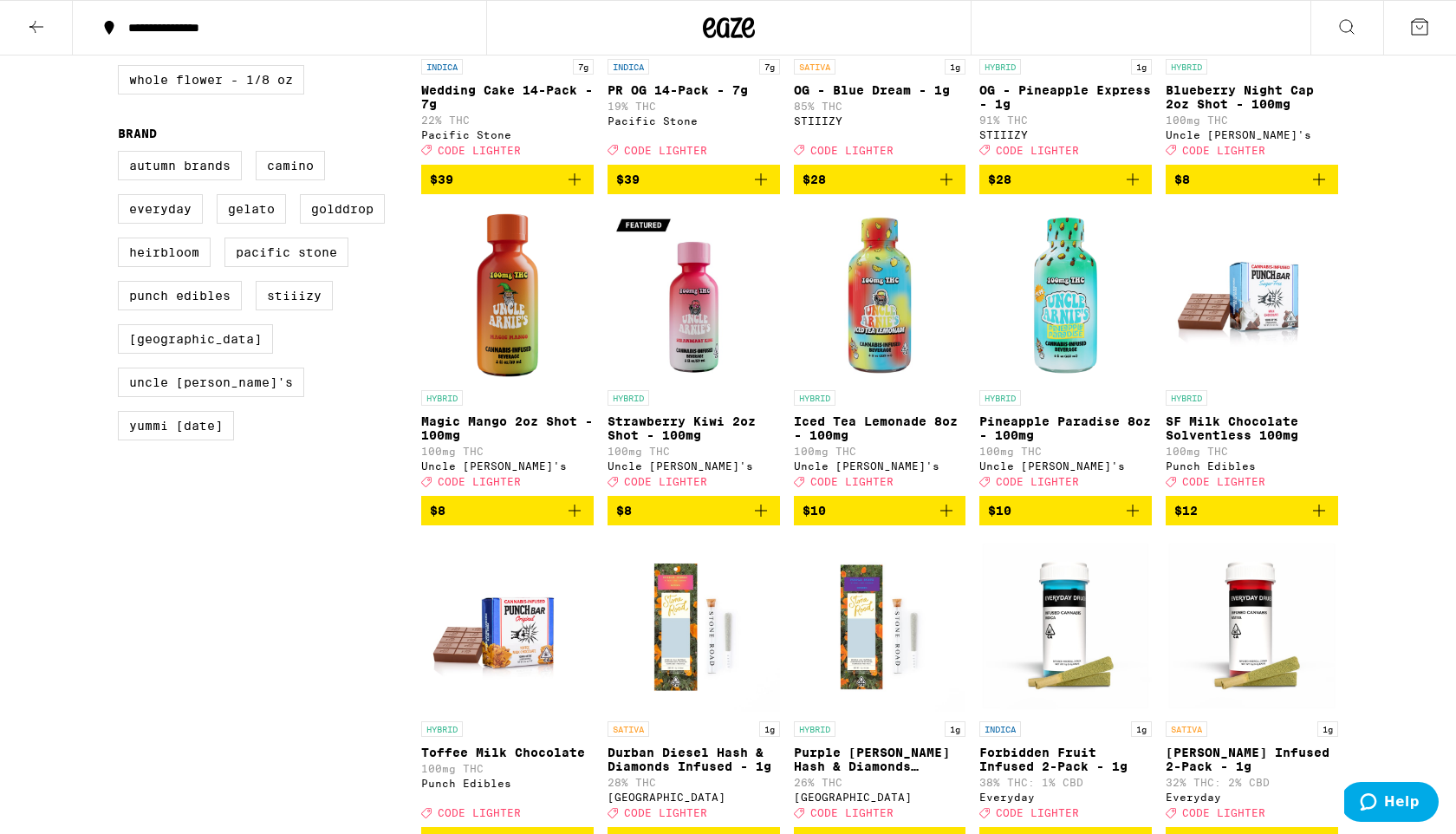
scroll to position [1180, 0]
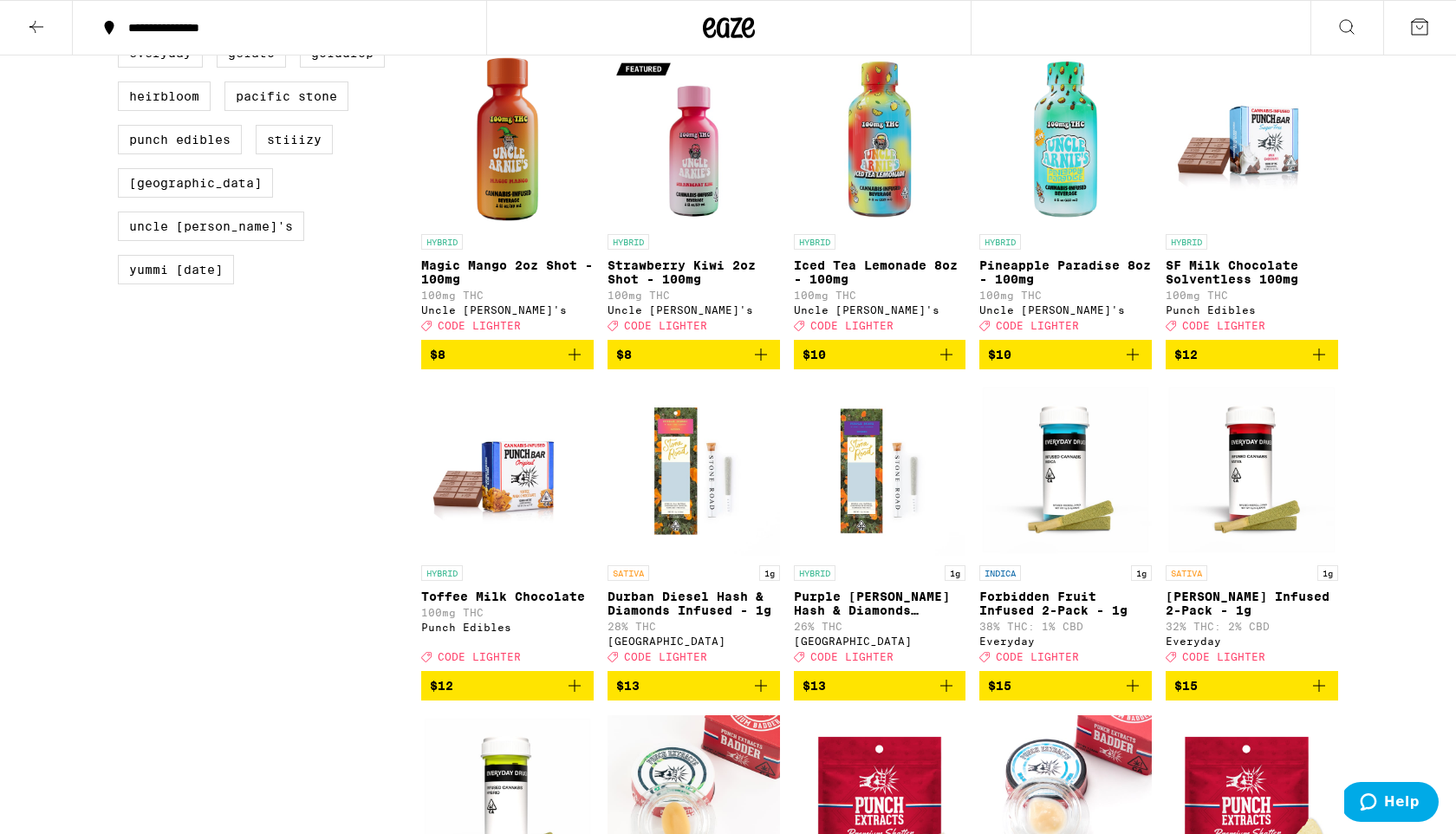
click at [1142, 365] on icon "Add to bag" at bounding box center [1133, 354] width 21 height 21
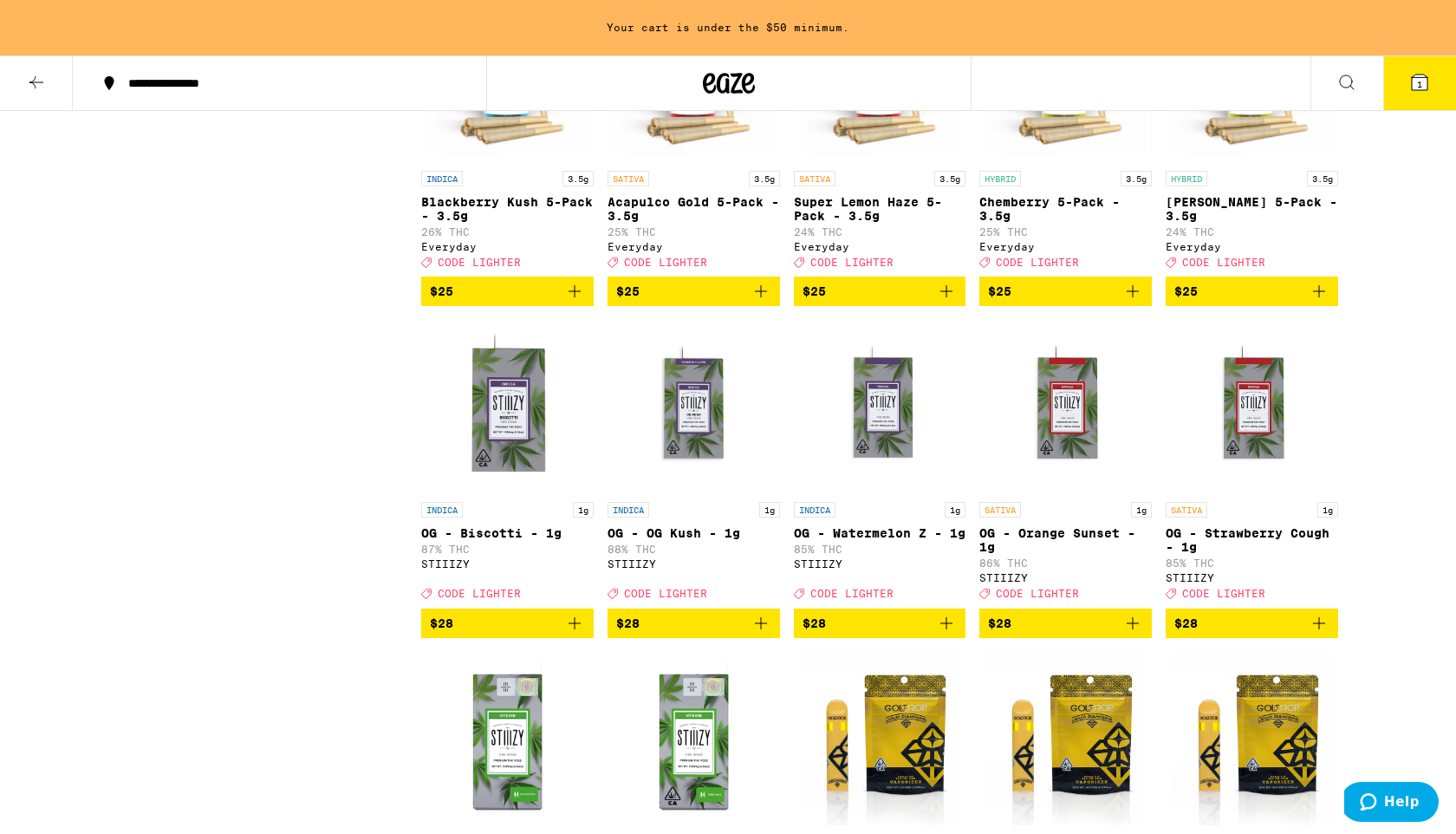
scroll to position [4291, 0]
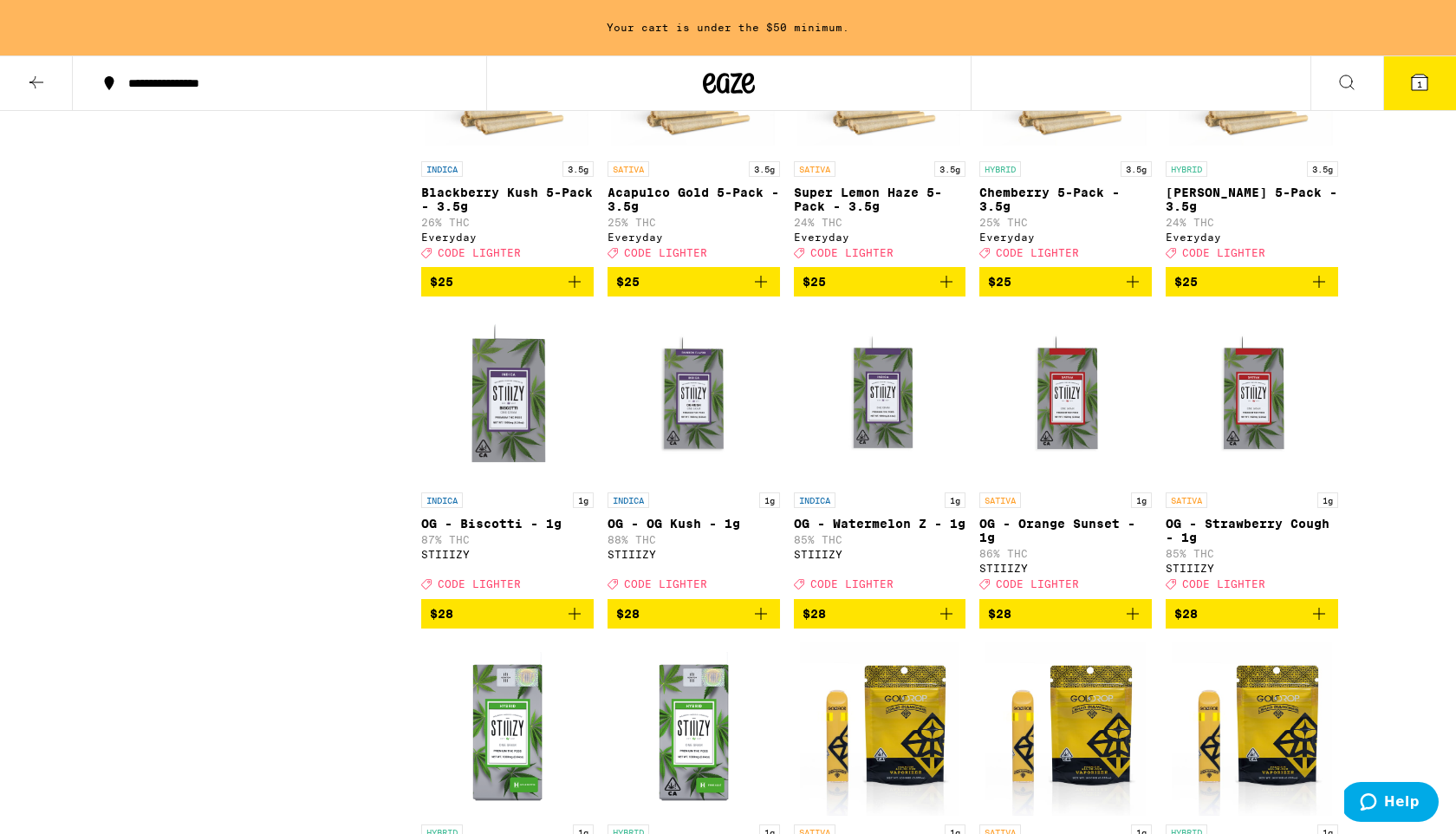
click at [1137, 292] on icon "Add to bag" at bounding box center [1133, 281] width 21 height 21
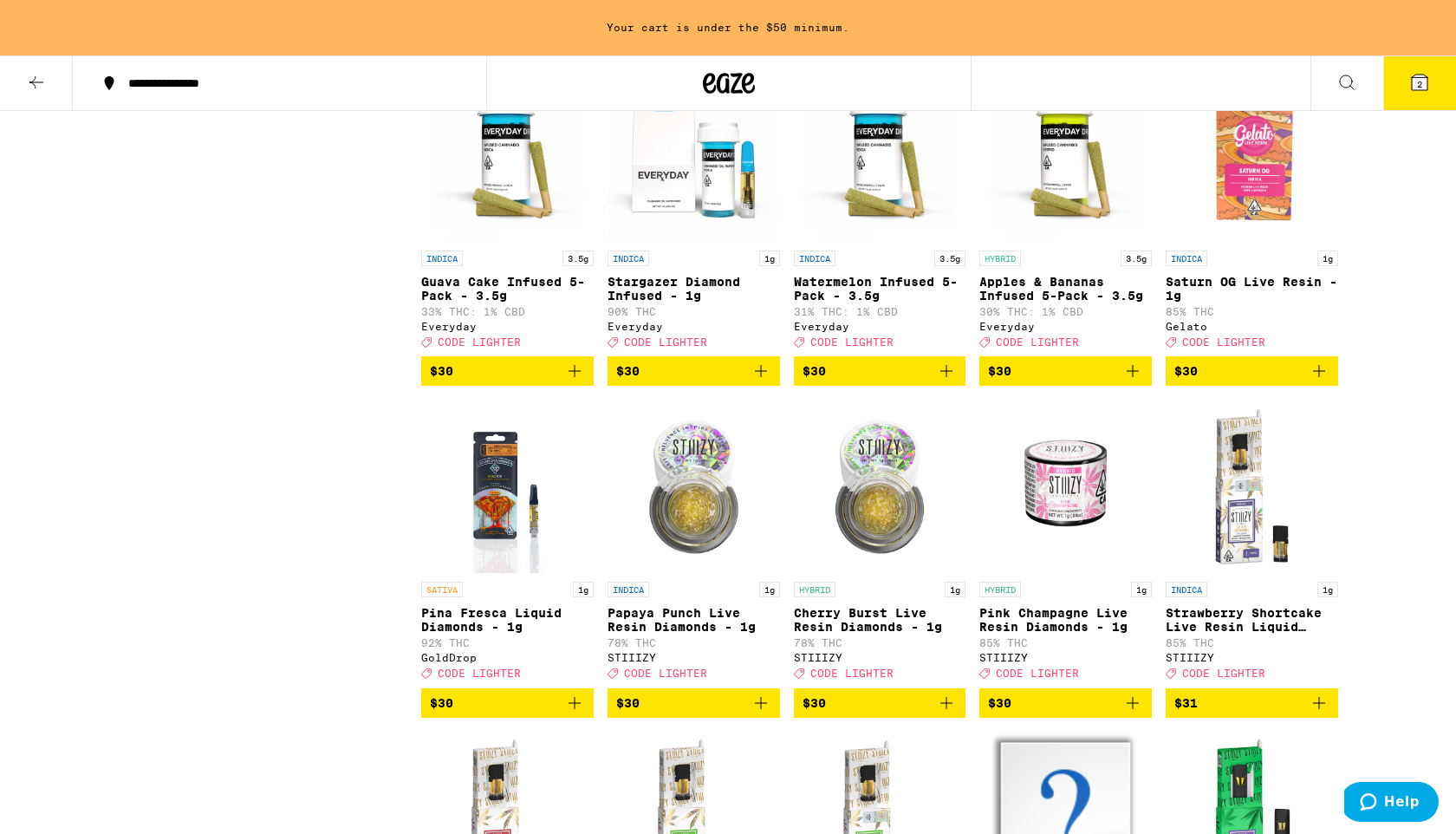
scroll to position [5239, 0]
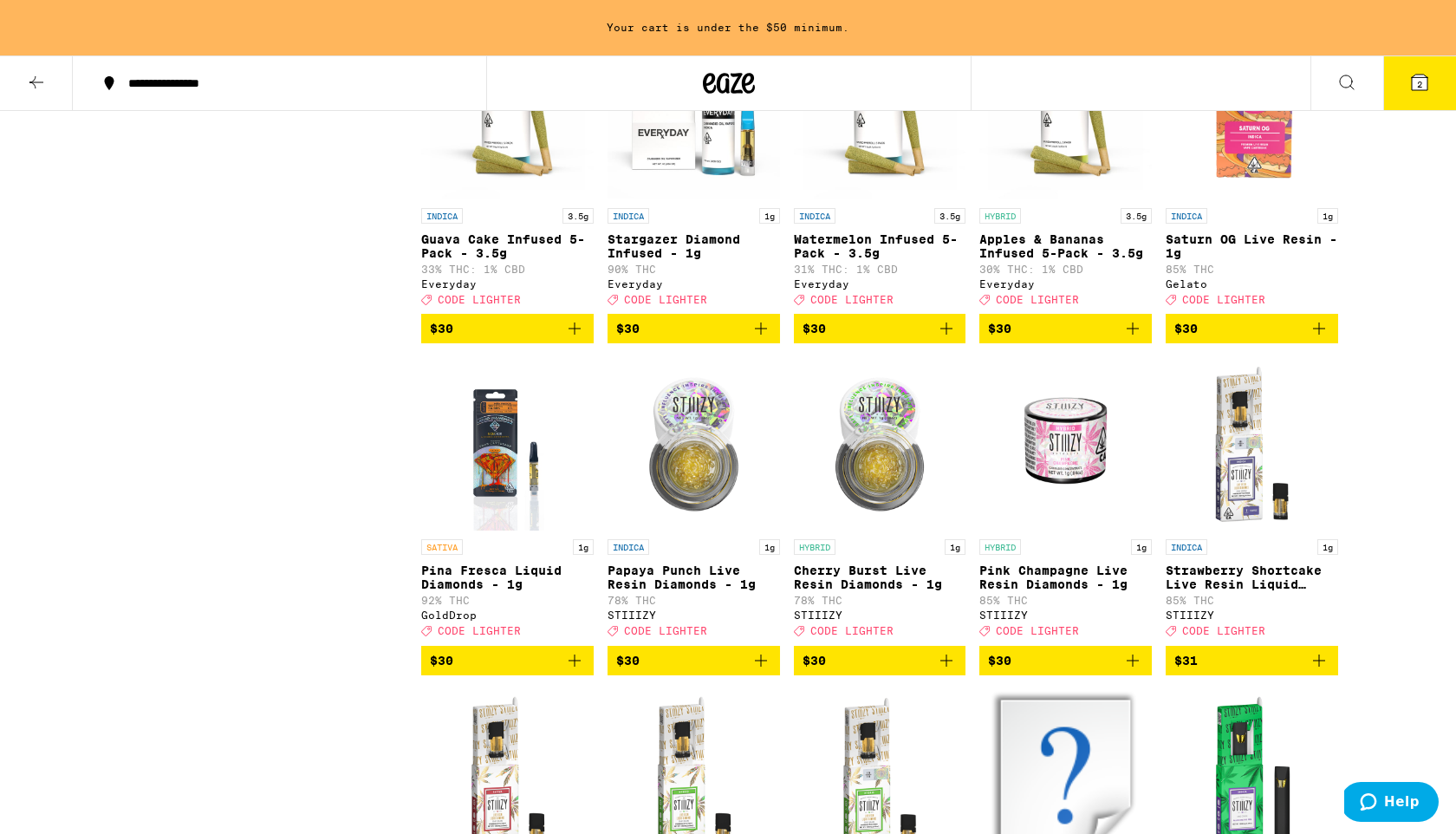
click at [1140, 339] on icon "Add to bag" at bounding box center [1133, 328] width 21 height 21
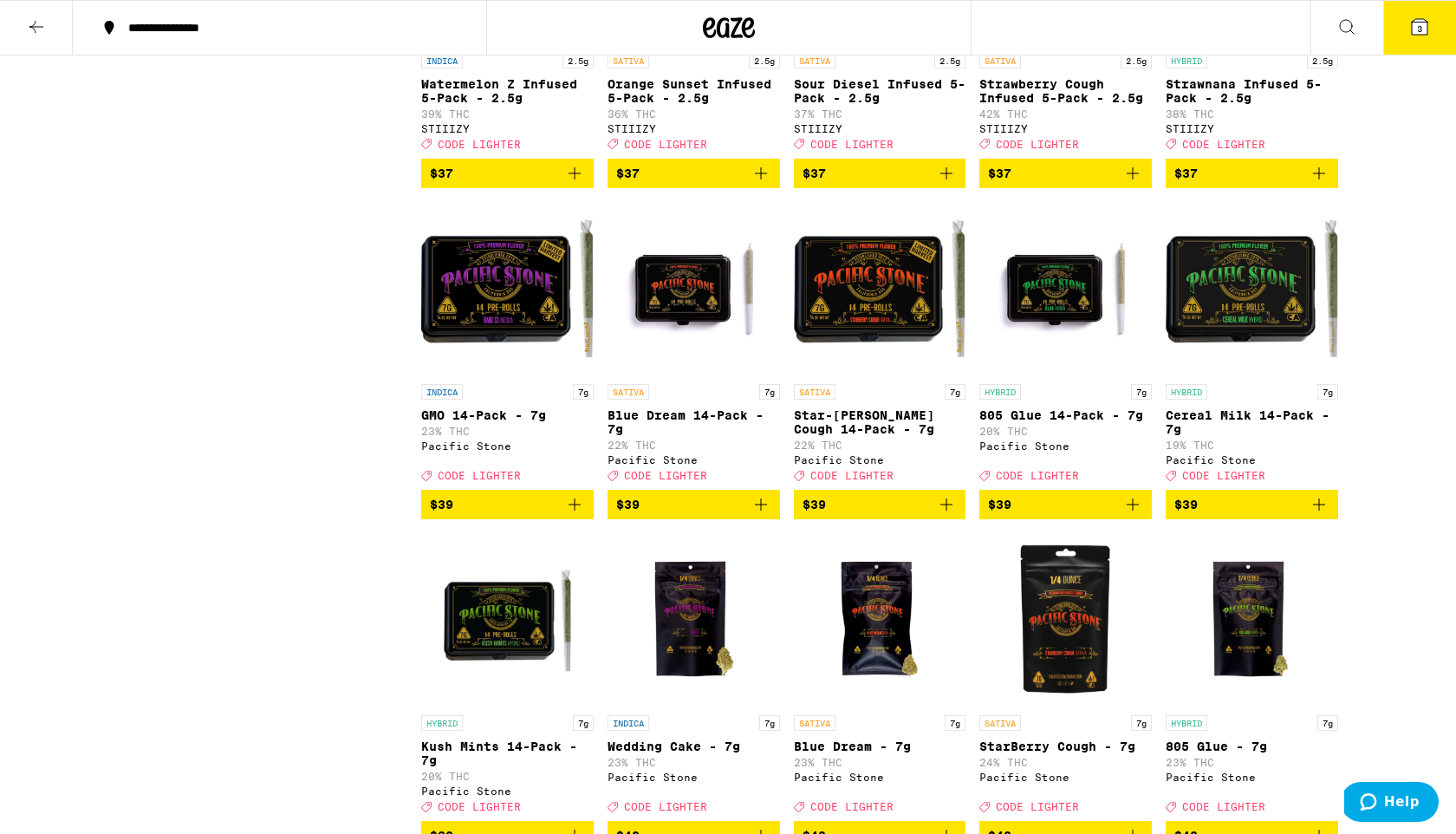
scroll to position [7381, 0]
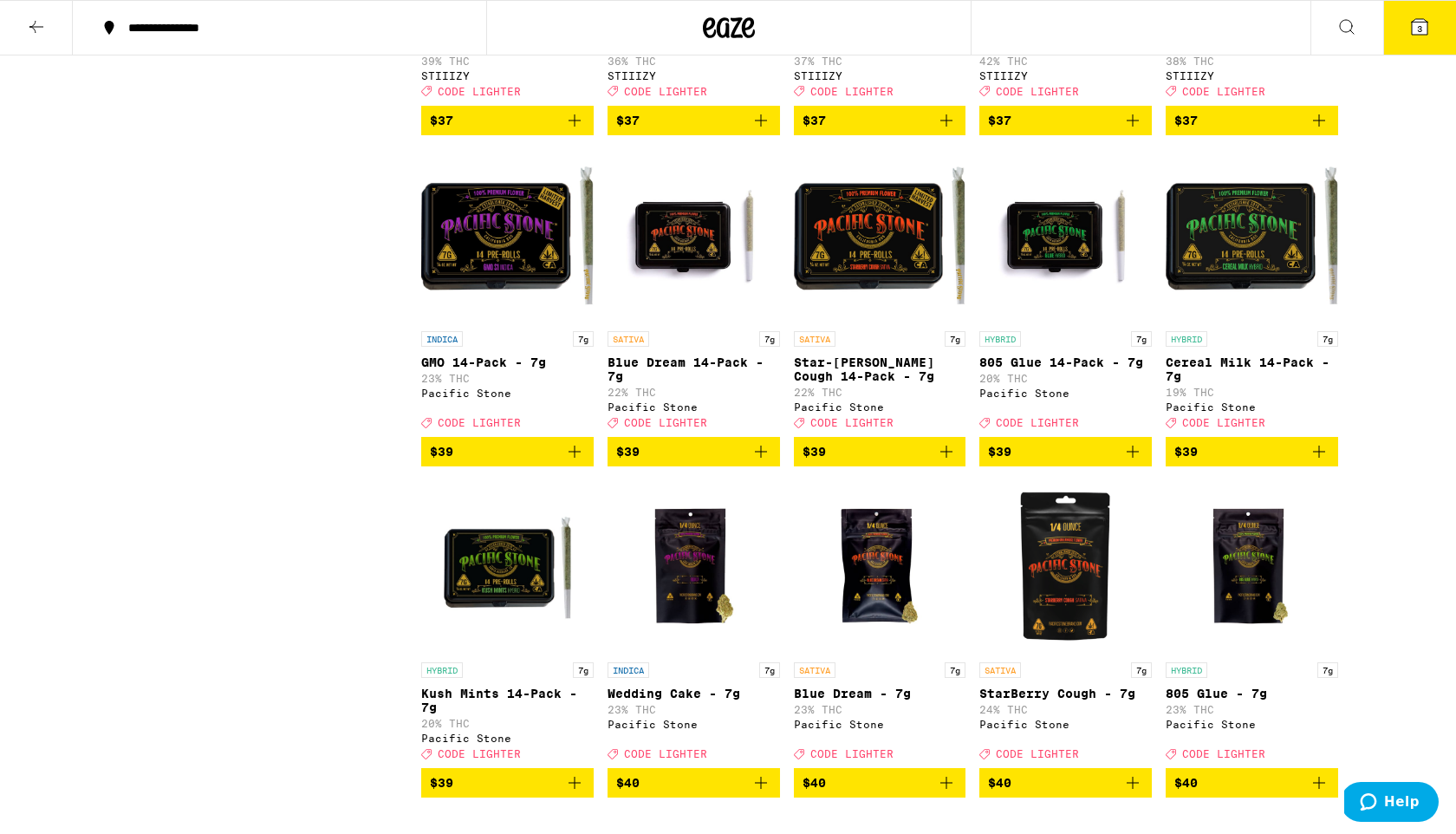
click at [1325, 131] on icon "Add to bag" at bounding box center [1319, 120] width 21 height 21
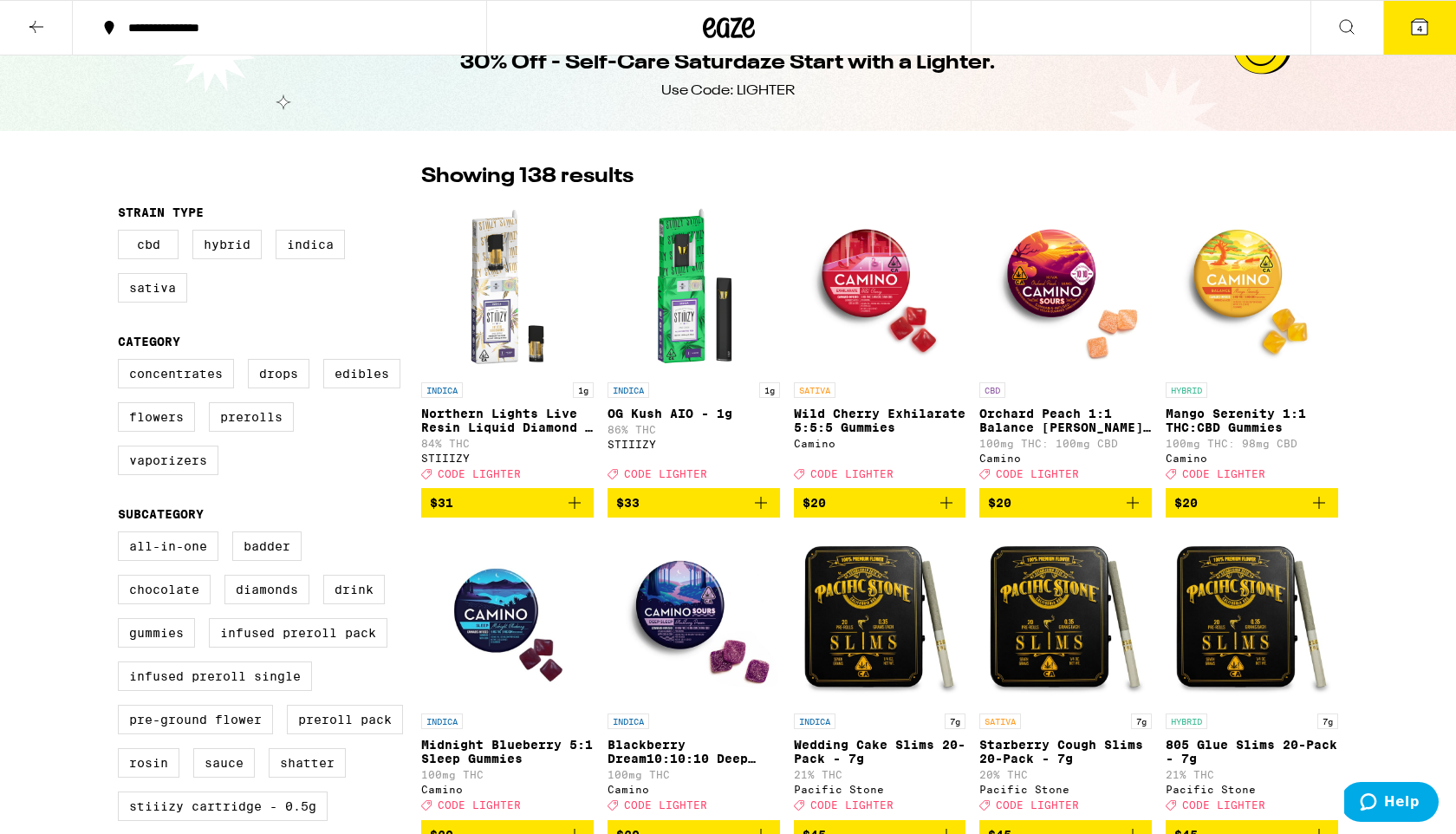
scroll to position [0, 0]
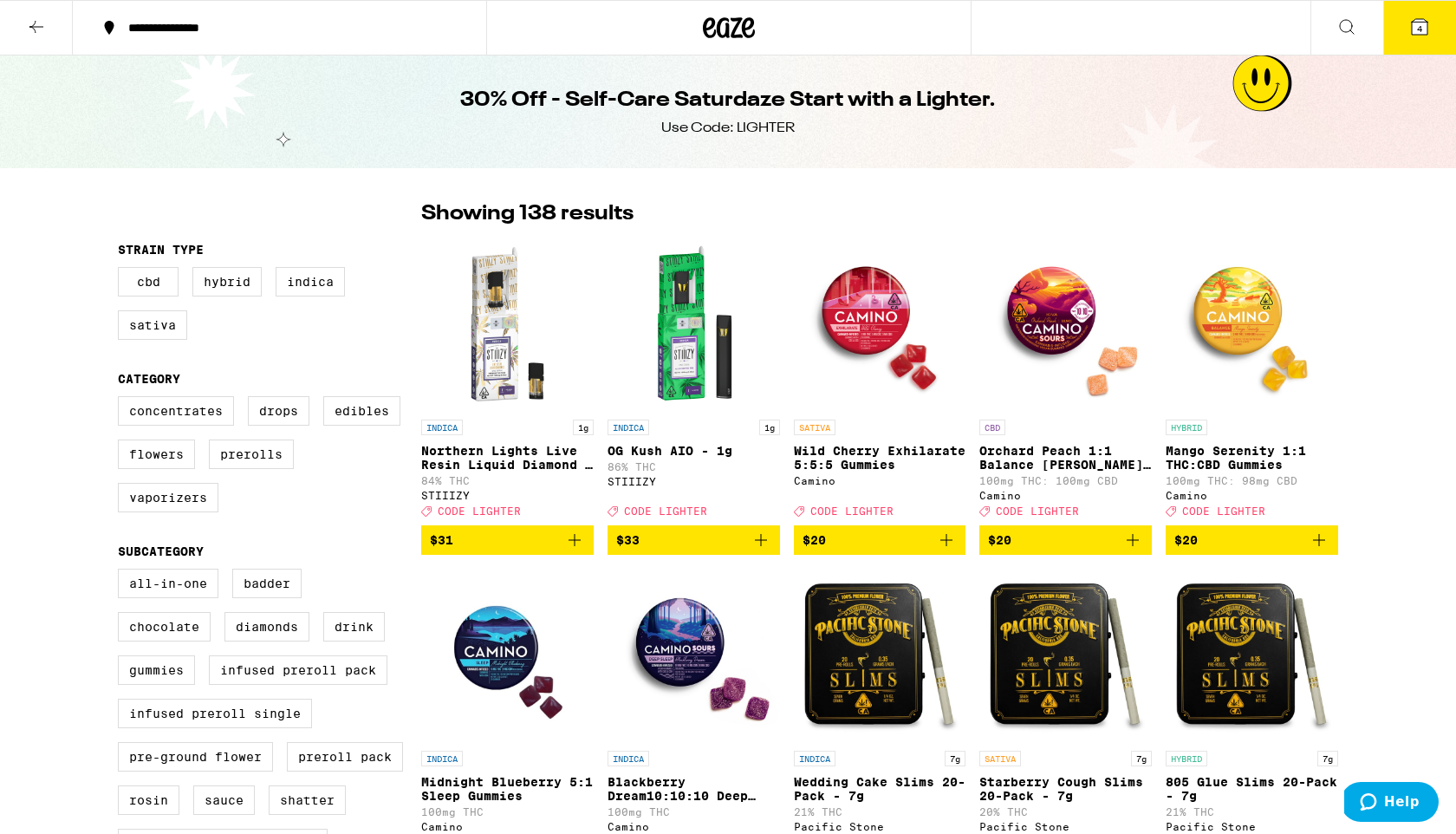
click at [1419, 35] on icon at bounding box center [1419, 26] width 21 height 21
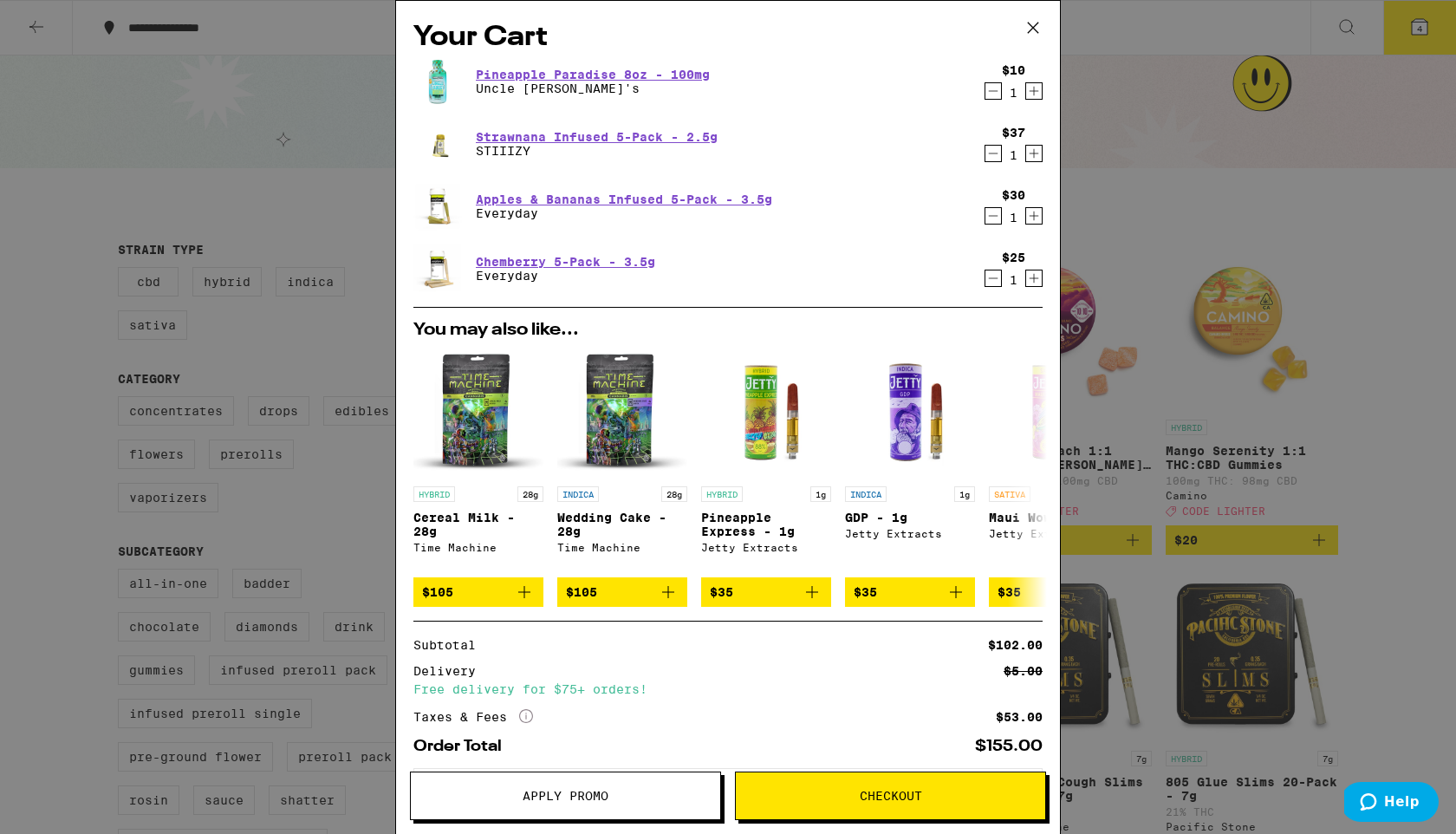
click at [993, 155] on icon "Decrement" at bounding box center [993, 153] width 15 height 21
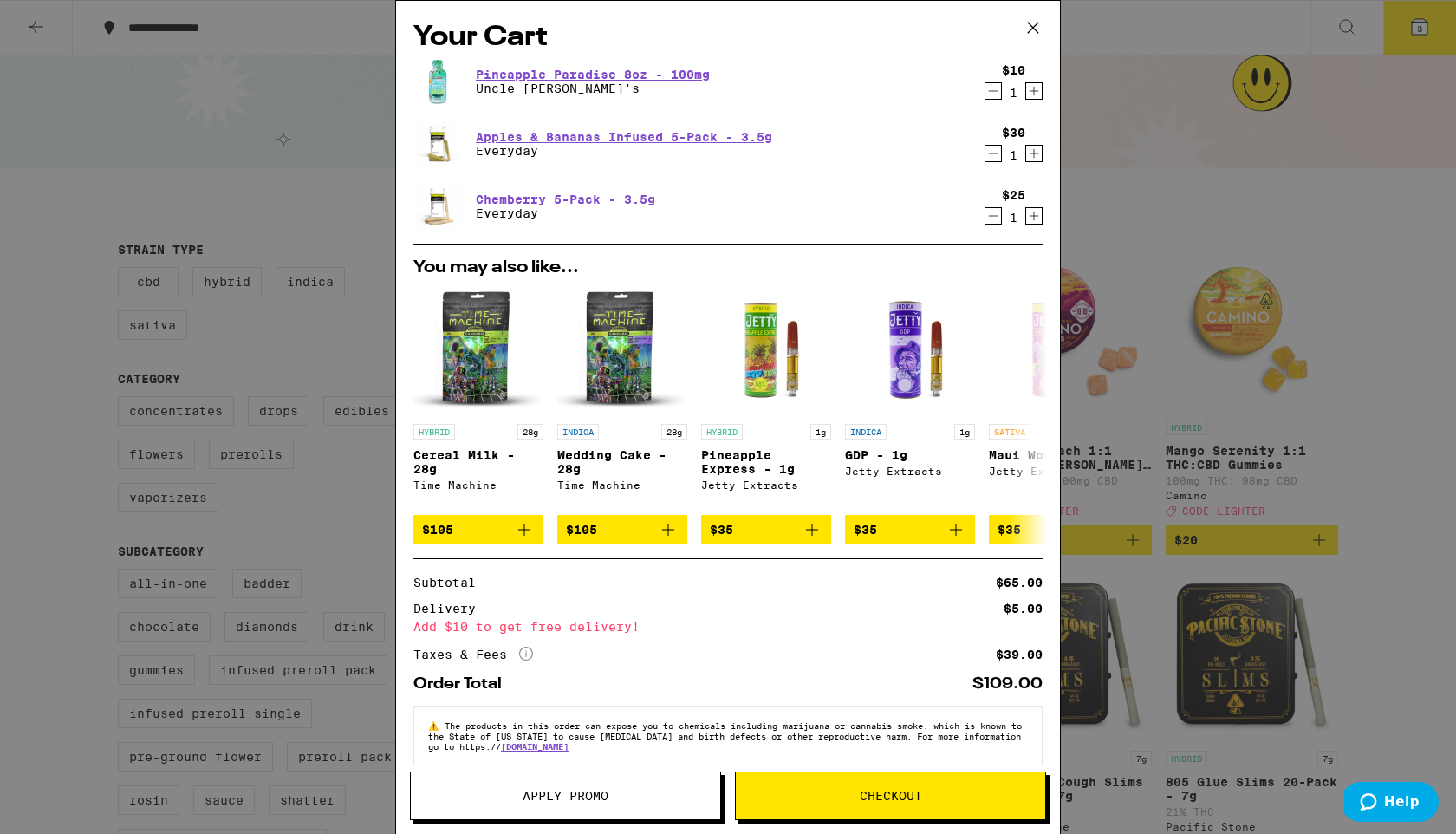
click at [1375, 255] on div "Your Cart Pineapple Paradise 8oz - 100mg Uncle [PERSON_NAME]'s $10 1 Apples & B…" at bounding box center [728, 417] width 1456 height 834
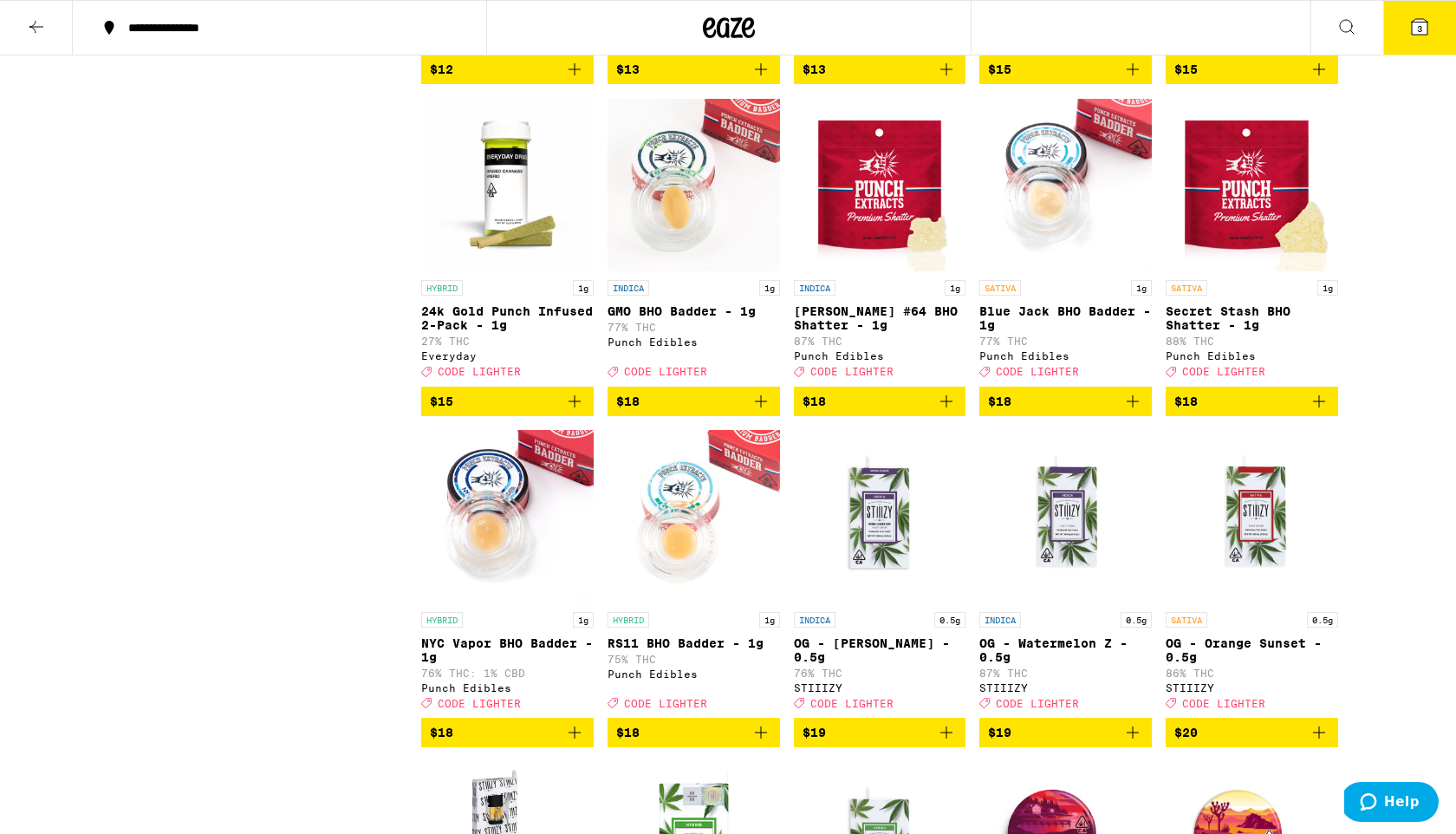
scroll to position [1796, 0]
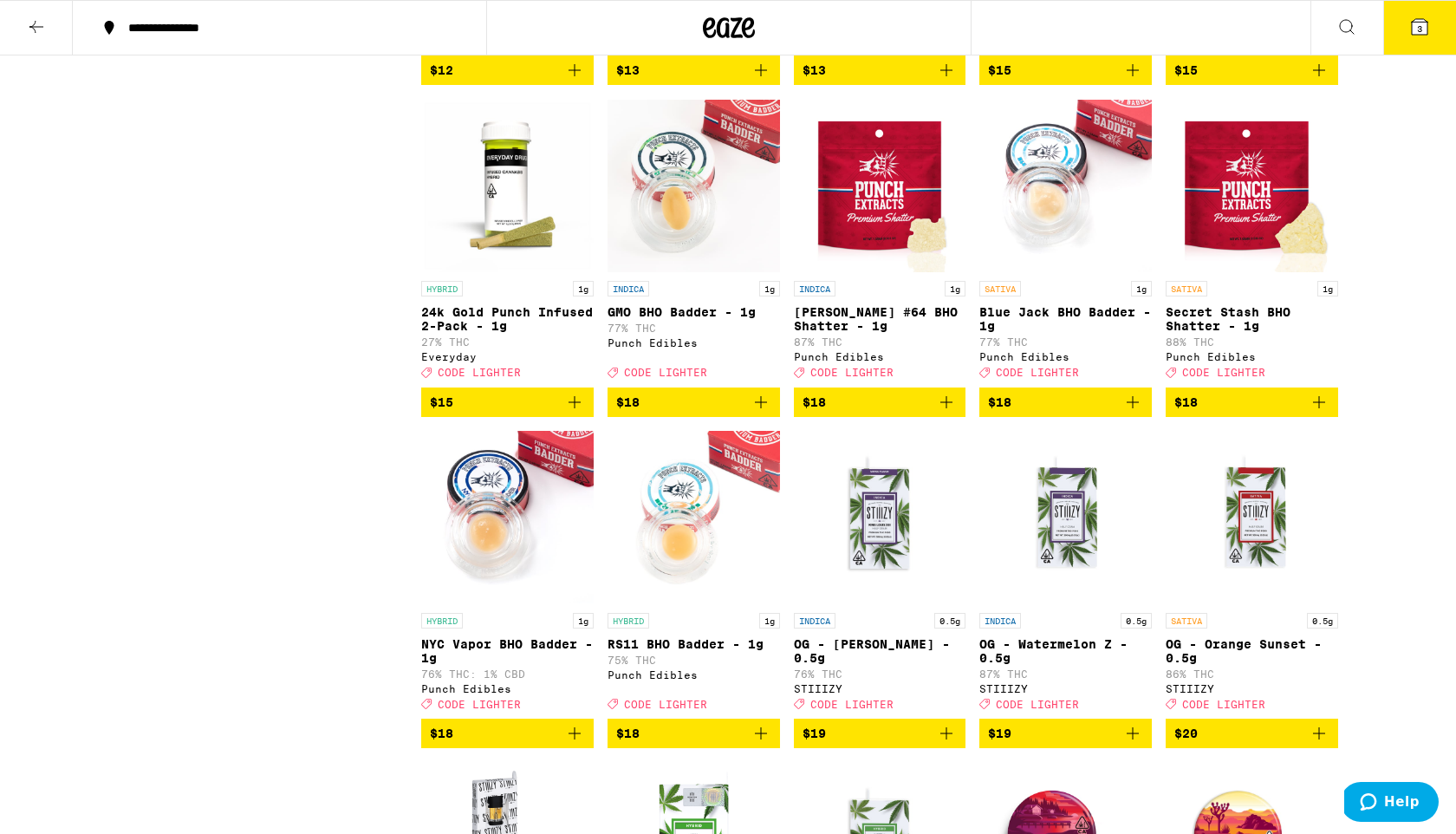
click at [577, 413] on icon "Add to bag" at bounding box center [574, 402] width 21 height 21
click at [1416, 21] on icon at bounding box center [1419, 26] width 15 height 15
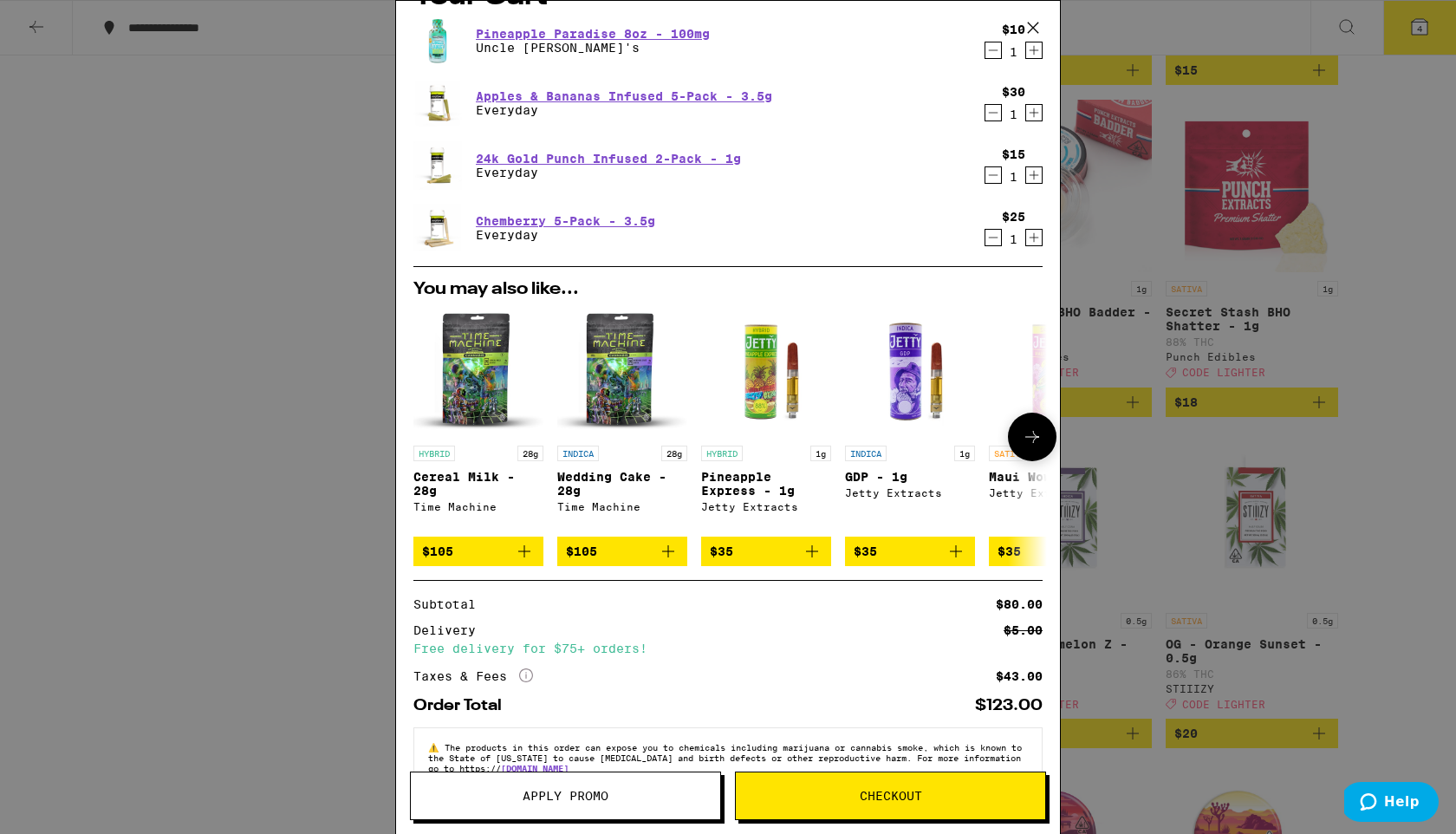
scroll to position [90, 0]
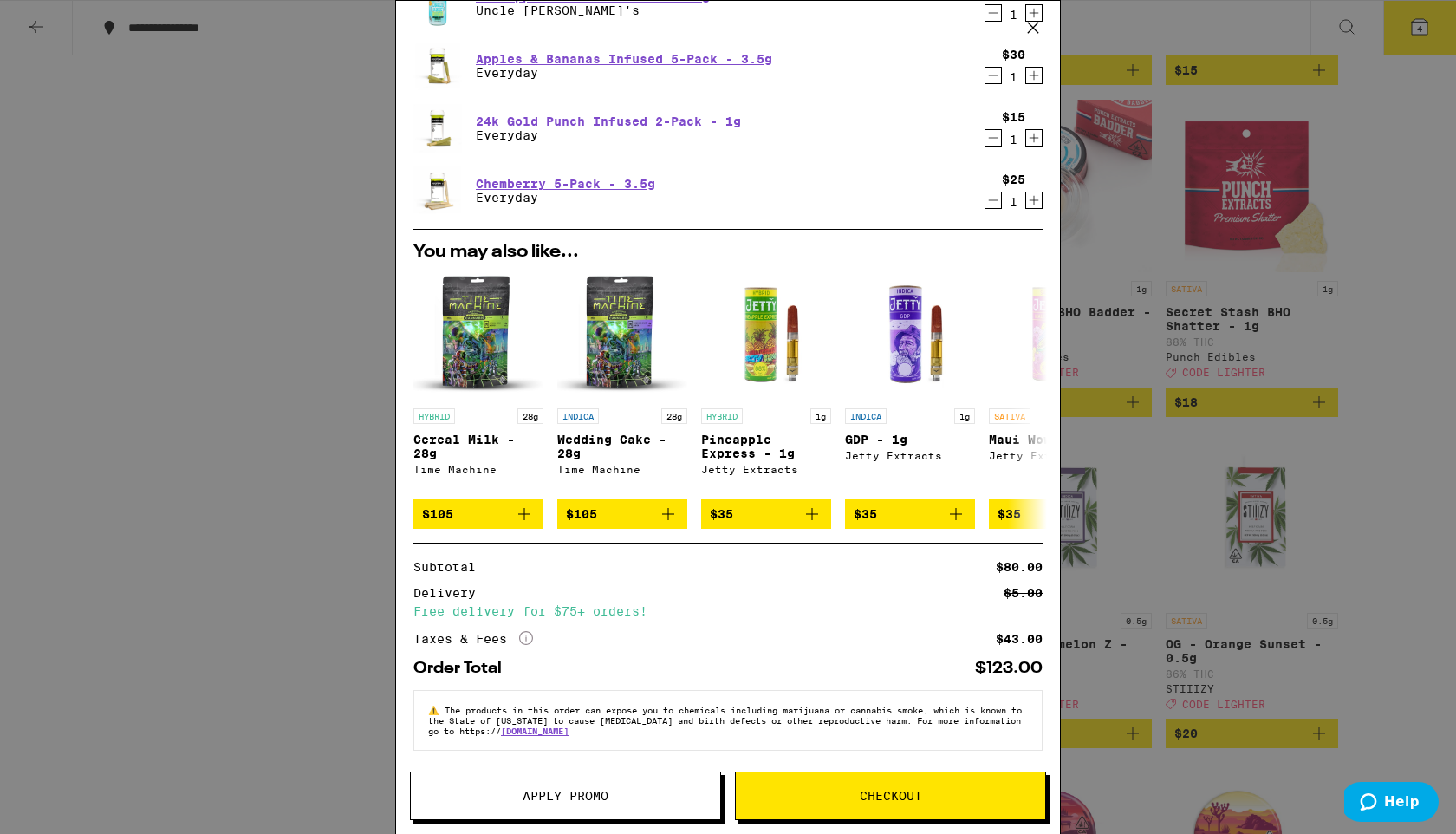
click at [571, 803] on span "Apply Promo" at bounding box center [566, 796] width 86 height 13
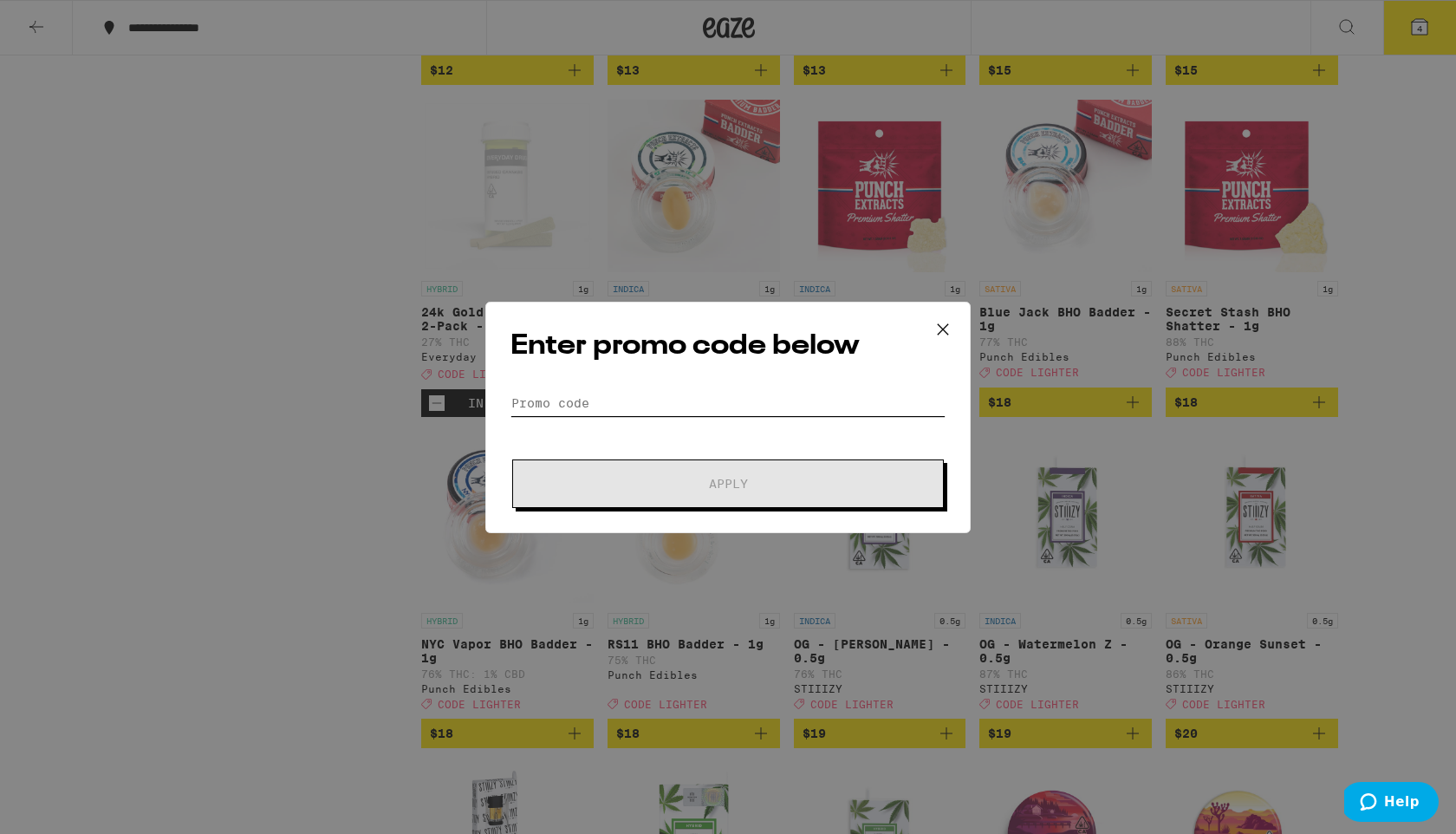
click at [586, 406] on input "Promo Code" at bounding box center [728, 403] width 435 height 26
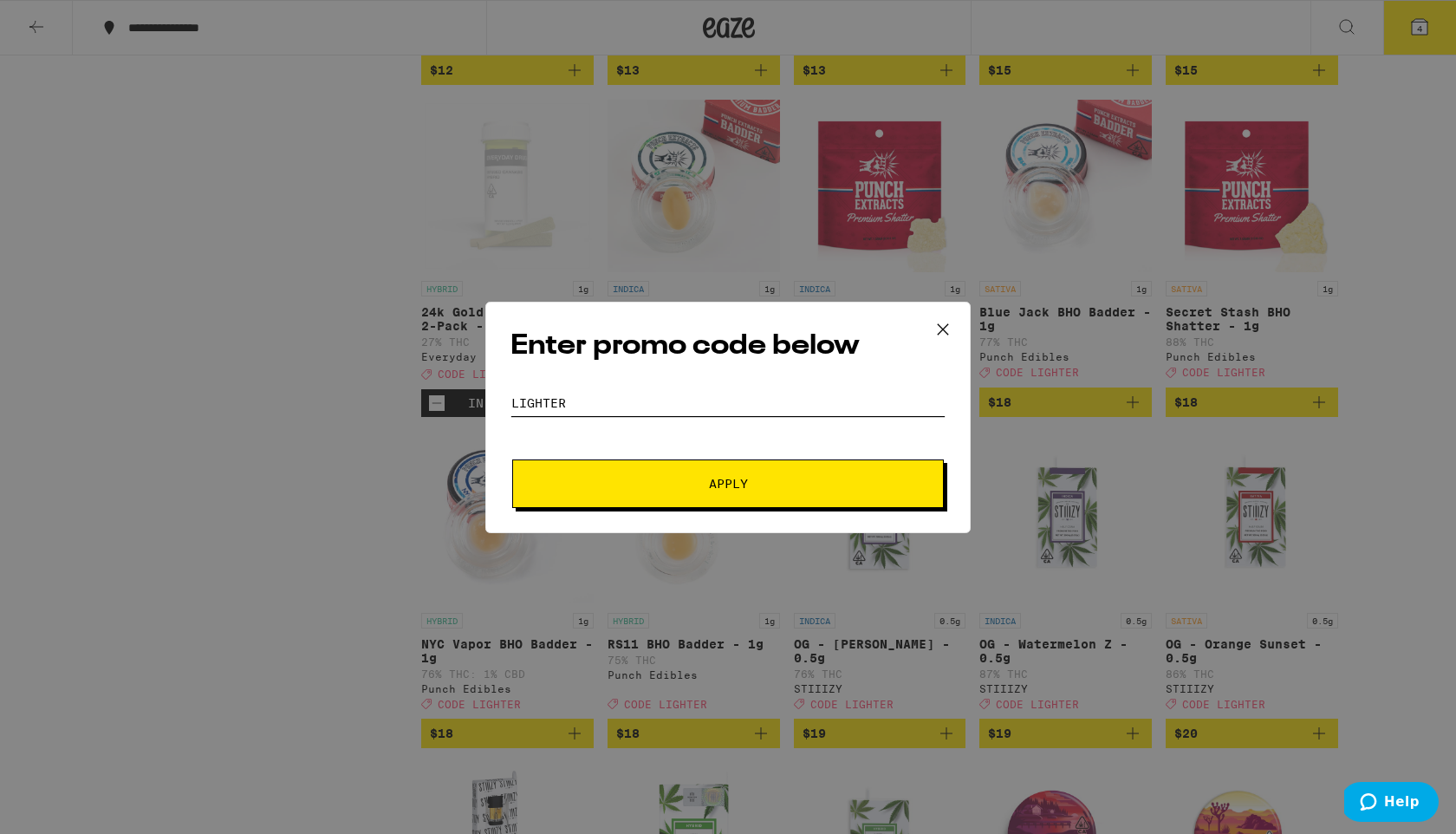
type input "LIGHTER"
click at [653, 484] on span "Apply" at bounding box center [728, 484] width 312 height 13
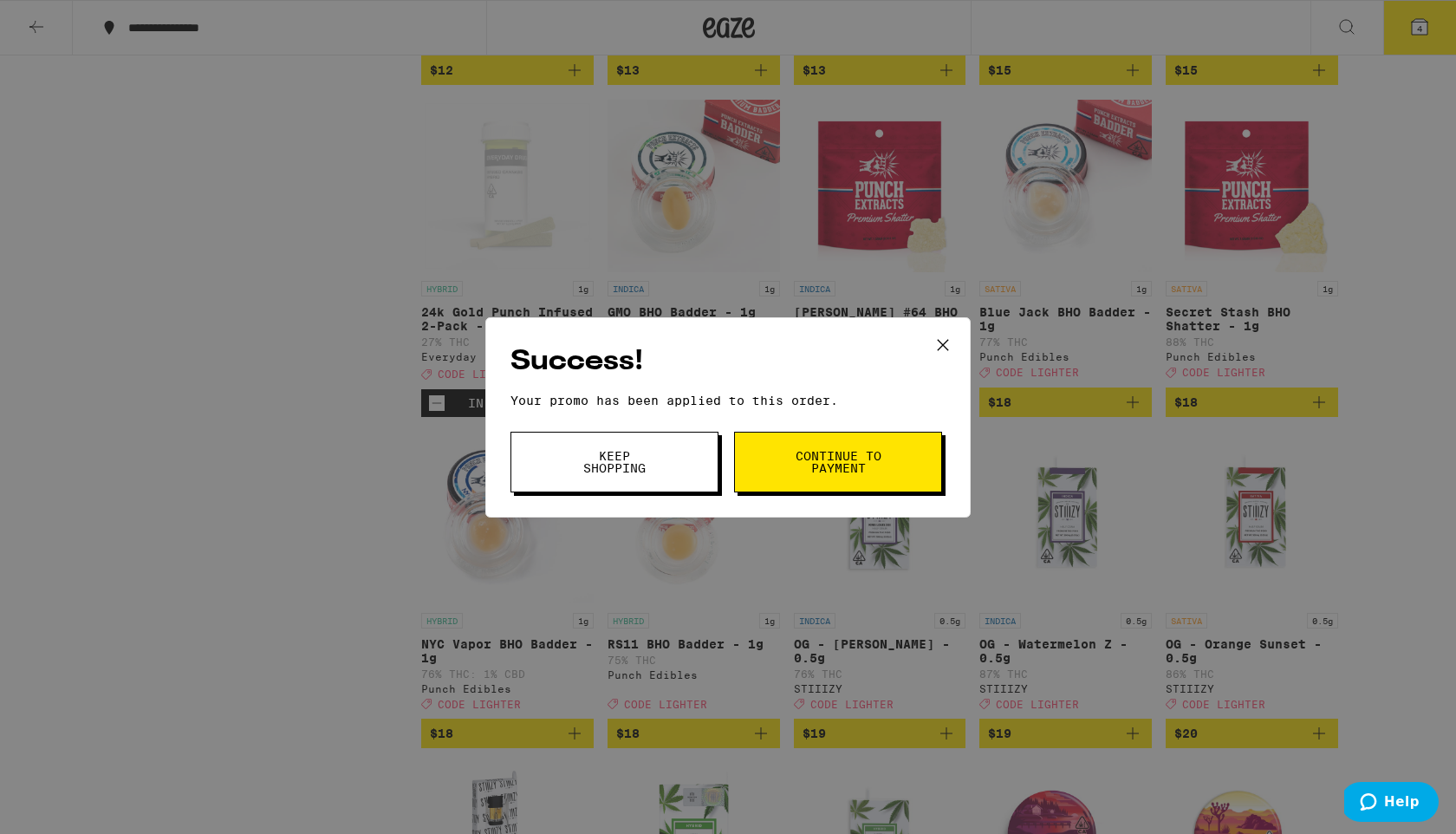
click at [835, 456] on span "Continue to payment" at bounding box center [838, 462] width 88 height 24
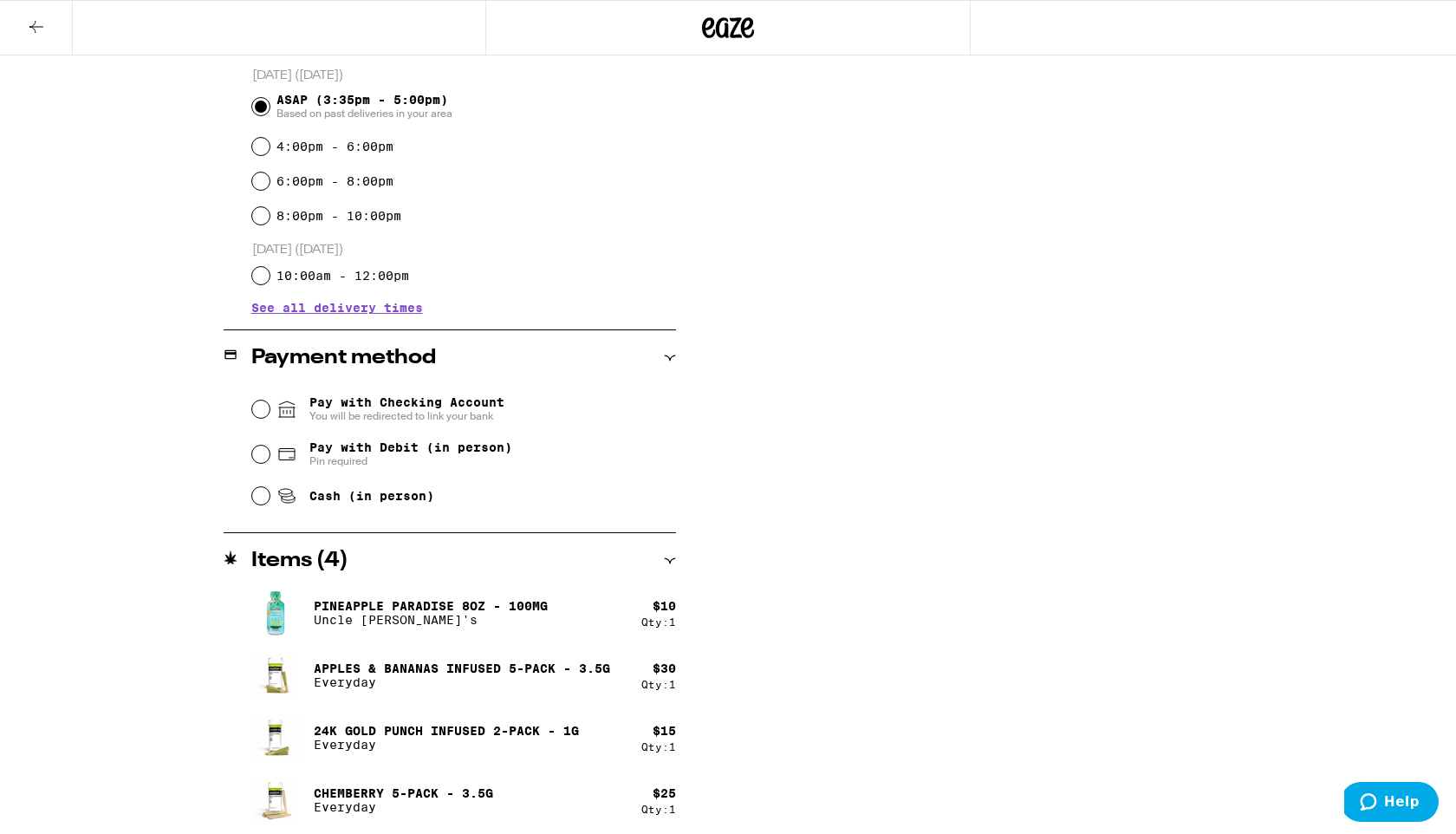
scroll to position [479, 0]
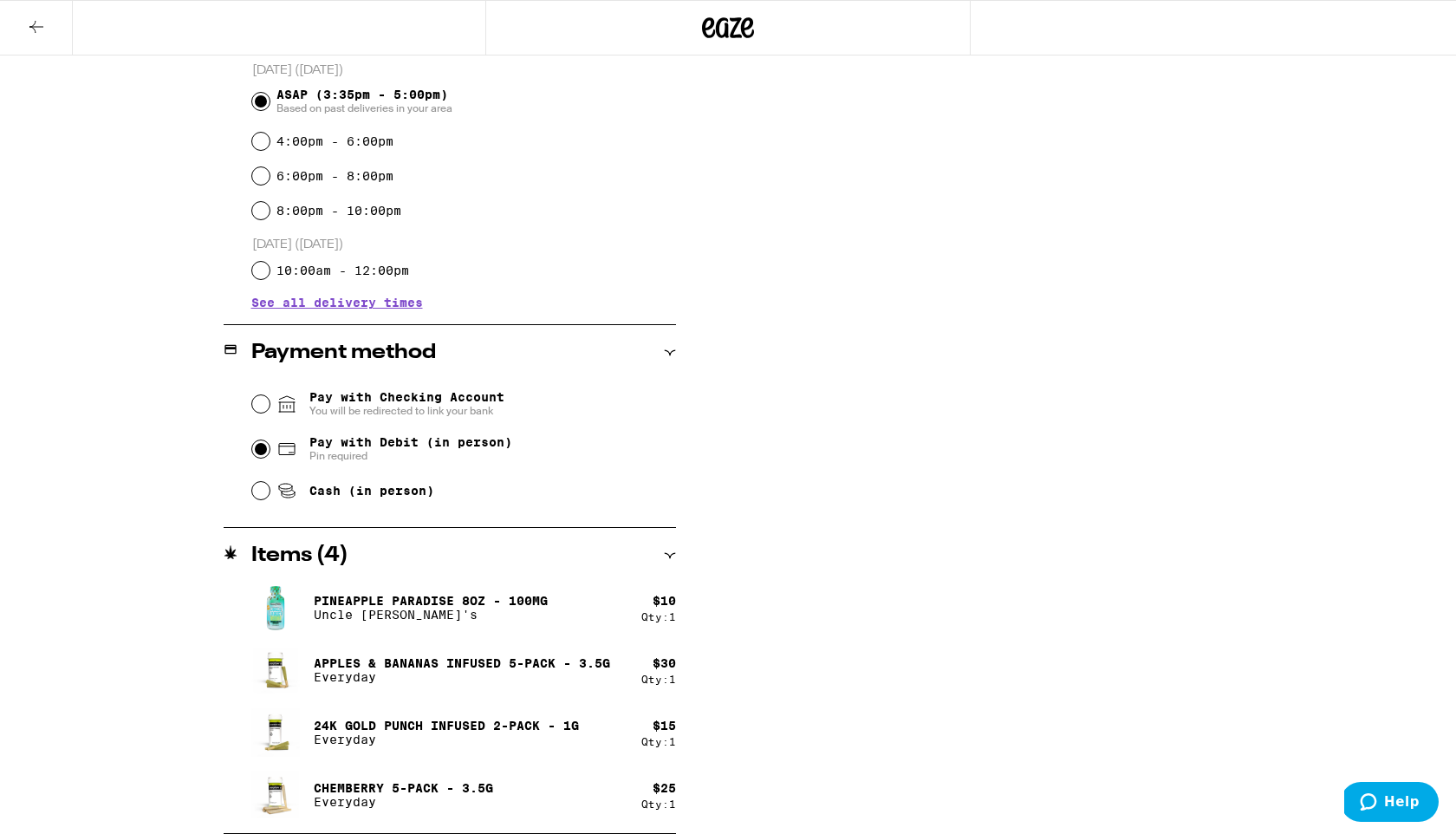
click at [255, 448] on input "Pay with Debit (in person) Pin required" at bounding box center [260, 448] width 17 height 17
radio input "true"
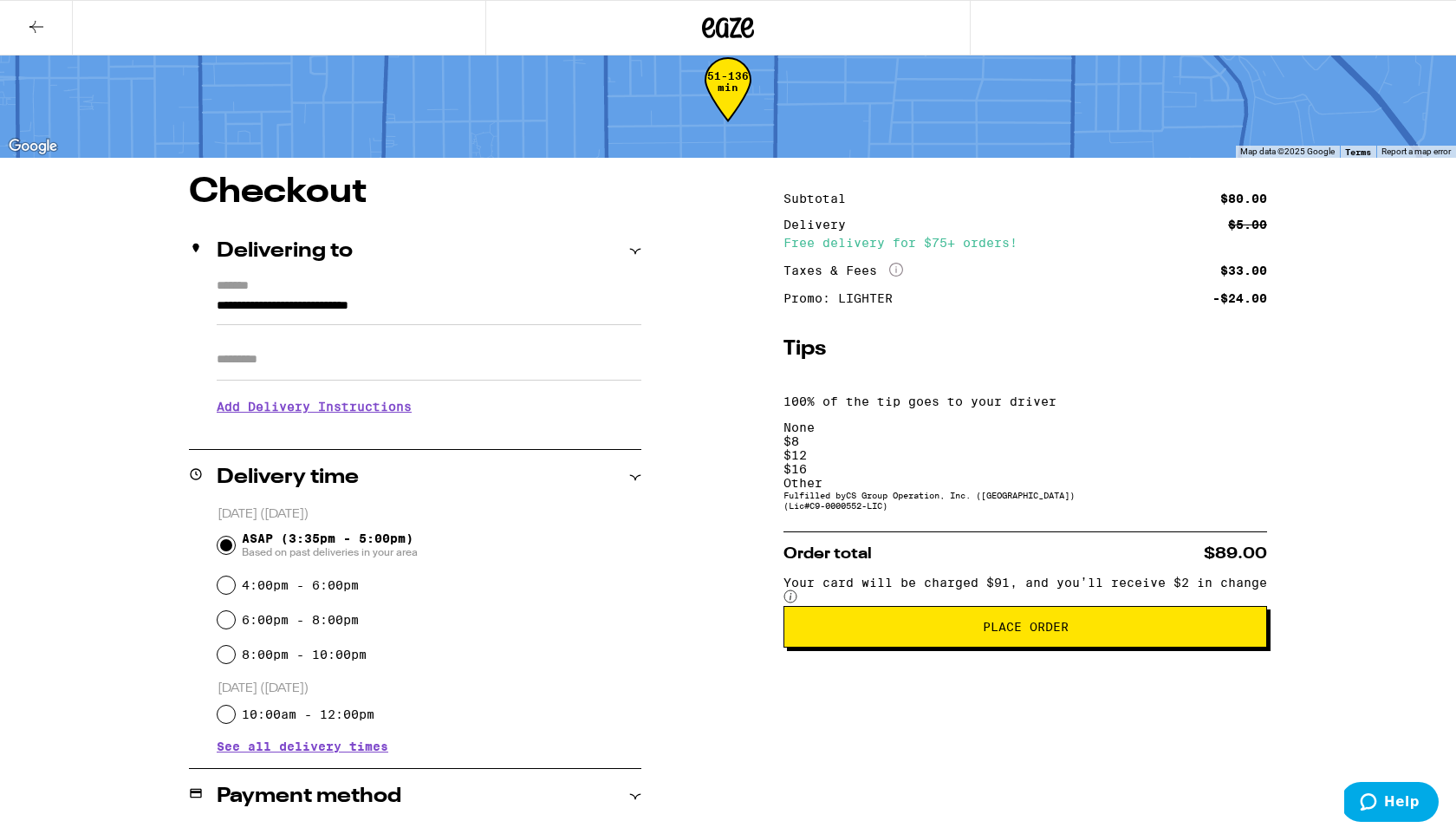
scroll to position [0, 0]
